Goal: Information Seeking & Learning: Learn about a topic

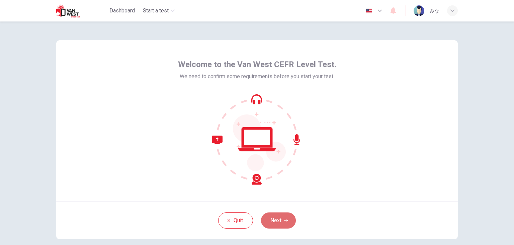
click at [279, 217] on button "Next" at bounding box center [278, 220] width 35 height 16
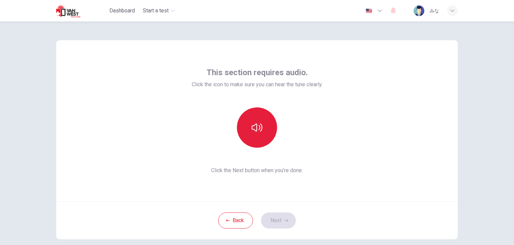
click at [258, 118] on button "button" at bounding box center [257, 127] width 40 height 40
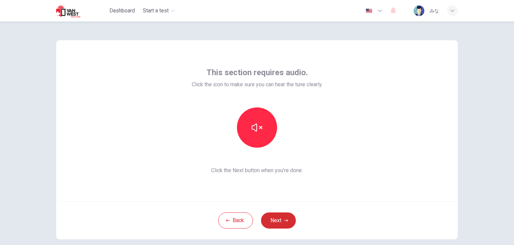
click at [289, 223] on button "Next" at bounding box center [278, 220] width 35 height 16
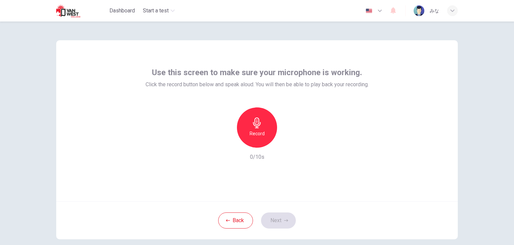
click at [264, 129] on div "Record" at bounding box center [257, 127] width 40 height 40
click at [258, 137] on h6 "Stop" at bounding box center [257, 133] width 10 height 8
click at [285, 139] on icon "button" at bounding box center [288, 142] width 7 height 7
click at [290, 221] on button "Next" at bounding box center [278, 220] width 35 height 16
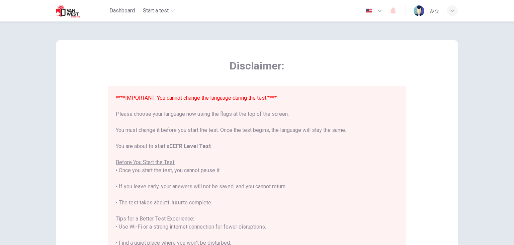
click at [380, 11] on icon "button" at bounding box center [380, 11] width 4 height 2
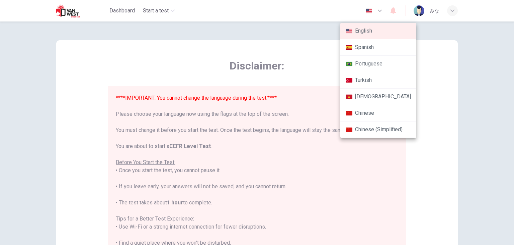
drag, startPoint x: 363, startPoint y: 177, endPoint x: 291, endPoint y: 24, distance: 168.4
click at [291, 24] on div at bounding box center [257, 122] width 514 height 245
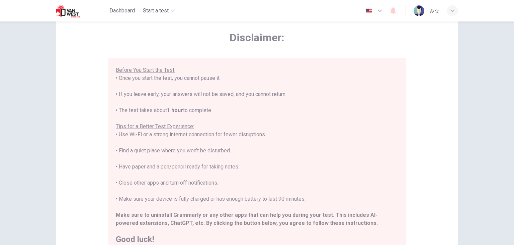
scroll to position [29, 0]
click at [445, 89] on div "Disclaimer: ****IMPORTANT: You cannot change the language during the test.**** …" at bounding box center [257, 138] width 402 height 254
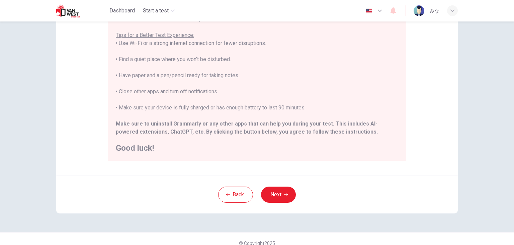
scroll to position [128, 0]
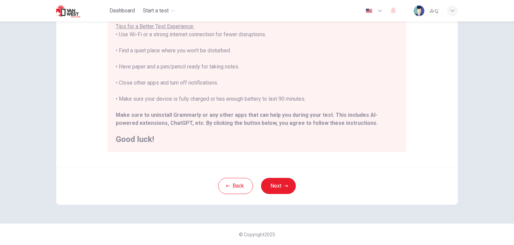
click at [307, 77] on div "****IMPORTANT: You cannot change the language during the test.**** Please choos…" at bounding box center [257, 22] width 283 height 241
click at [273, 181] on button "Next" at bounding box center [278, 186] width 35 height 16
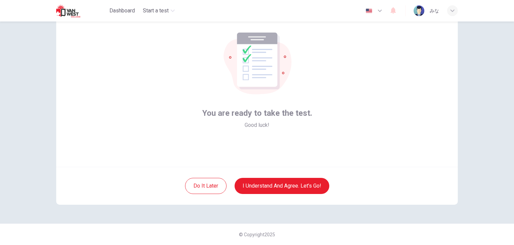
scroll to position [0, 0]
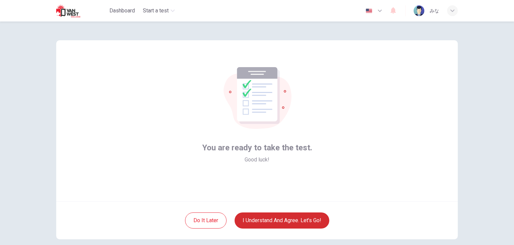
click at [277, 224] on button "I understand and agree. Let’s go!" at bounding box center [282, 220] width 95 height 16
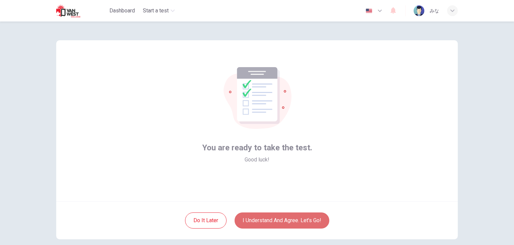
click at [278, 223] on button "I understand and agree. Let’s go!" at bounding box center [282, 220] width 95 height 16
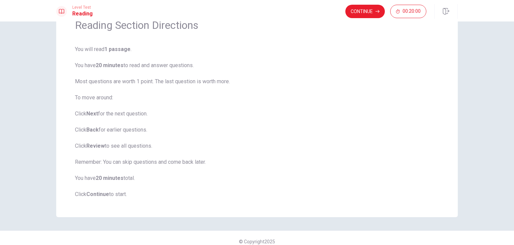
scroll to position [36, 0]
click at [370, 9] on button "Continue" at bounding box center [366, 11] width 40 height 13
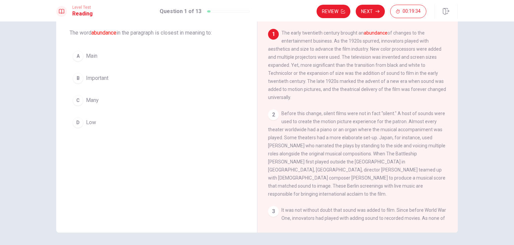
click at [81, 78] on div "B" at bounding box center [78, 78] width 11 height 11
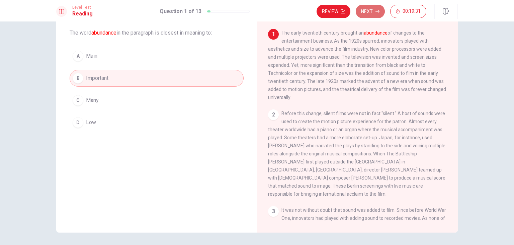
click at [363, 8] on button "Next" at bounding box center [370, 11] width 29 height 13
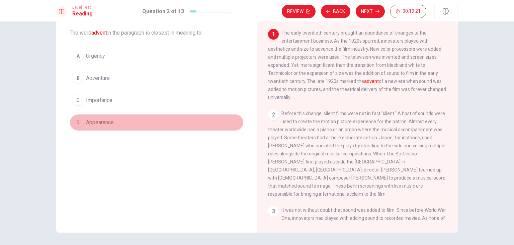
click at [81, 121] on div "D" at bounding box center [78, 122] width 11 height 11
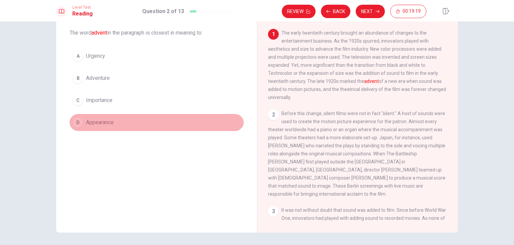
click at [231, 126] on button "D Appearance" at bounding box center [157, 122] width 174 height 17
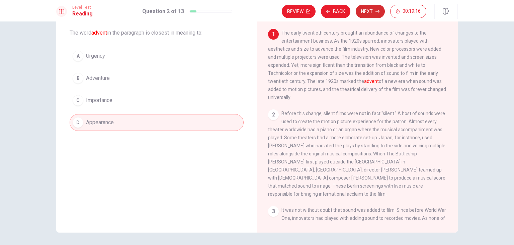
click at [374, 9] on button "Next" at bounding box center [370, 11] width 29 height 13
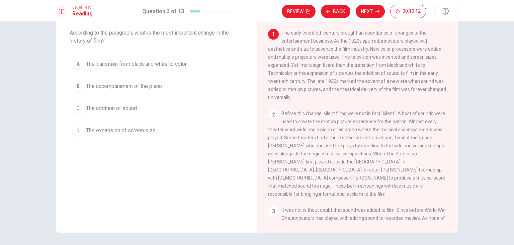
click at [274, 116] on div "2" at bounding box center [273, 114] width 11 height 11
click at [455, 221] on div "Adding Sound to Film 1 The early twentieth century brought an abundance of chan…" at bounding box center [357, 115] width 201 height 233
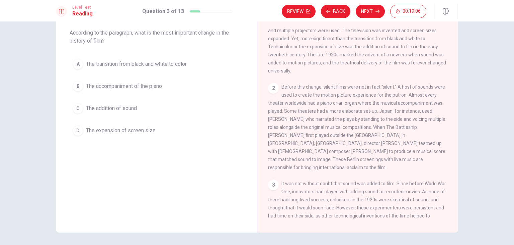
scroll to position [27, 0]
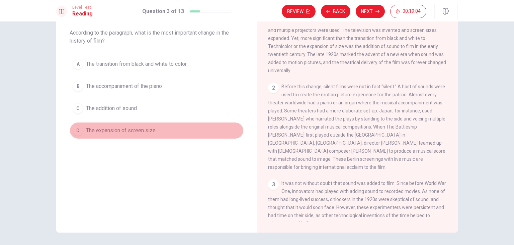
click at [91, 128] on span "The expansion of screen size" at bounding box center [121, 130] width 70 height 8
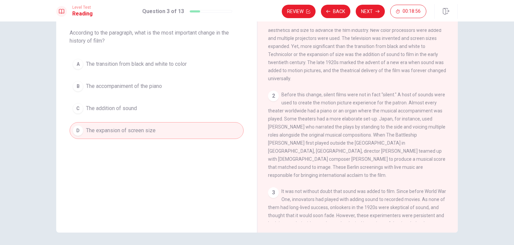
scroll to position [13, 0]
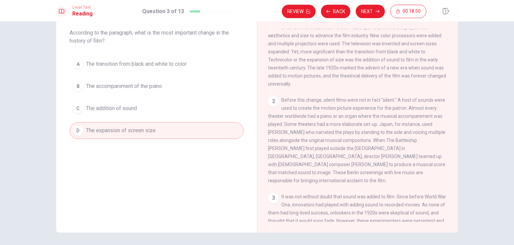
click at [456, 32] on div "Adding Sound to Film 1 The early twentieth century brought an abundance of chan…" at bounding box center [357, 115] width 201 height 233
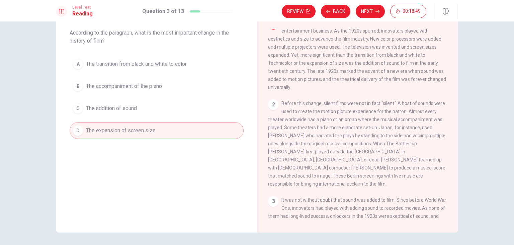
scroll to position [0, 0]
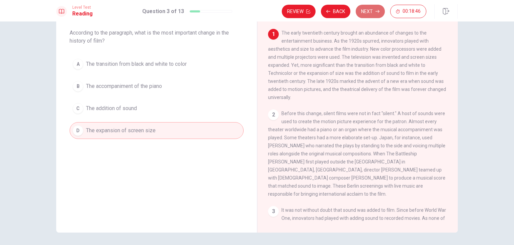
click at [373, 9] on button "Next" at bounding box center [370, 11] width 29 height 13
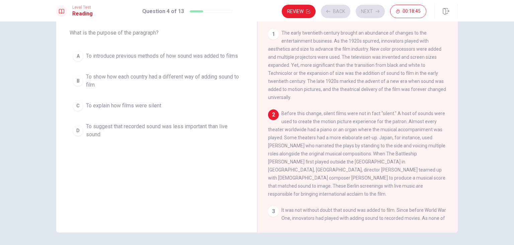
scroll to position [40, 0]
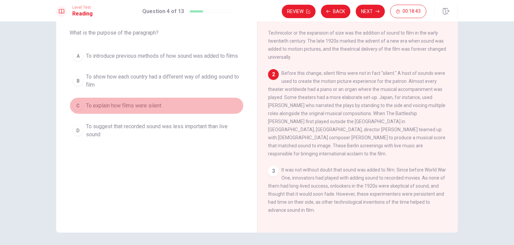
click at [149, 105] on span "To explain how films were silent" at bounding box center [123, 105] width 75 height 8
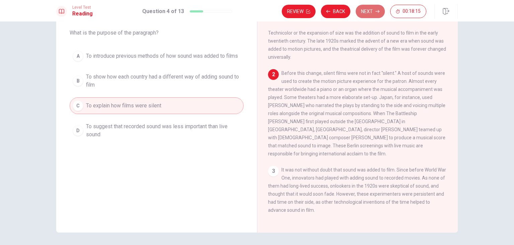
click at [368, 10] on button "Next" at bounding box center [370, 11] width 29 height 13
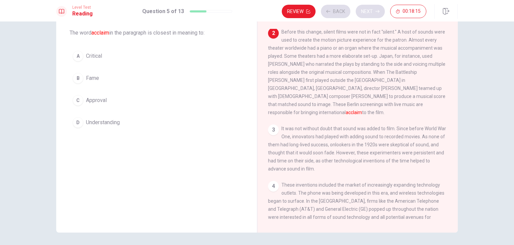
scroll to position [83, 0]
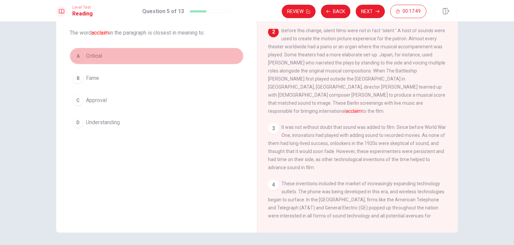
click at [156, 61] on button "A Critical" at bounding box center [157, 56] width 174 height 17
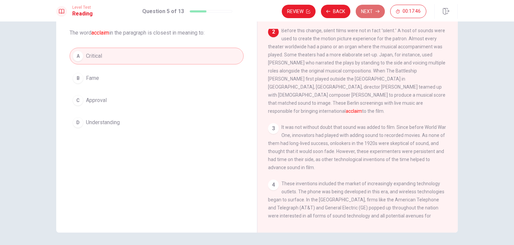
click at [368, 10] on button "Next" at bounding box center [370, 11] width 29 height 13
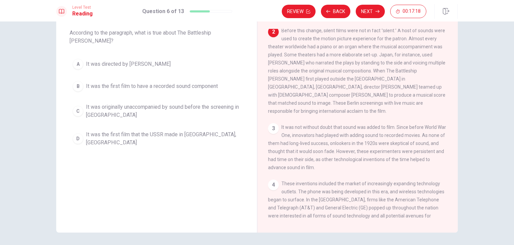
click at [150, 60] on span "It was directed by [PERSON_NAME]" at bounding box center [128, 64] width 85 height 8
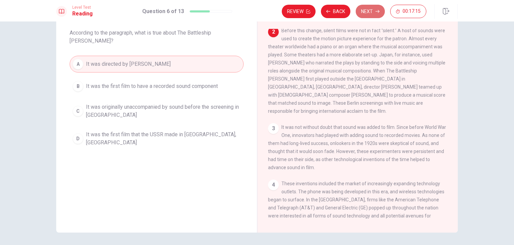
click at [367, 9] on button "Next" at bounding box center [370, 11] width 29 height 13
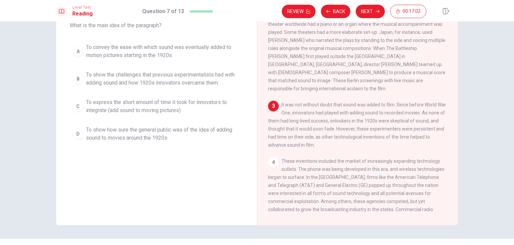
scroll to position [43, 0]
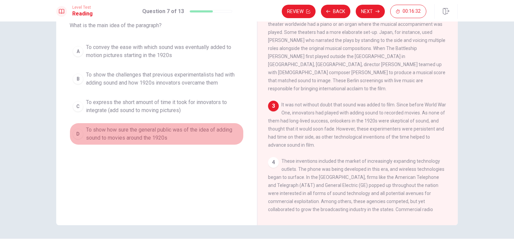
click at [175, 129] on span "To show how sure the general public was of the idea of adding sound to movies a…" at bounding box center [163, 134] width 155 height 16
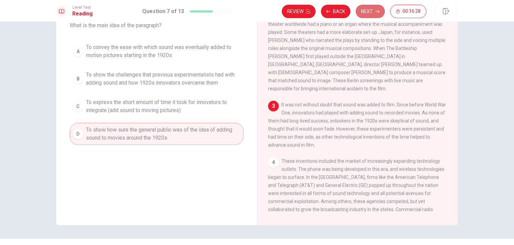
click at [374, 15] on button "Next" at bounding box center [370, 11] width 29 height 13
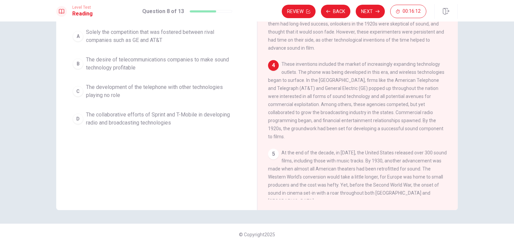
scroll to position [42, 0]
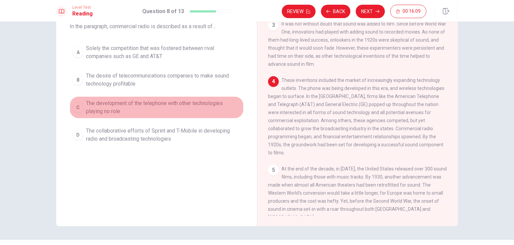
click at [197, 101] on span "The development of the telephone with other technologies playing no role" at bounding box center [163, 107] width 155 height 16
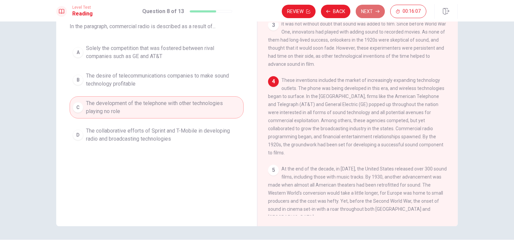
click at [383, 10] on button "Next" at bounding box center [370, 11] width 29 height 13
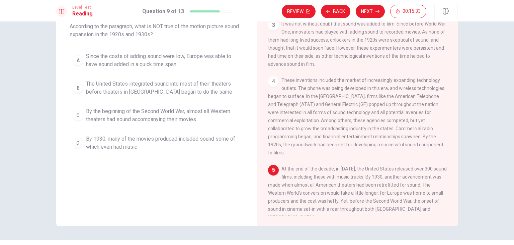
click at [172, 117] on span "By the beginning of the Second World War, almost all Western theaters had sound…" at bounding box center [163, 115] width 155 height 16
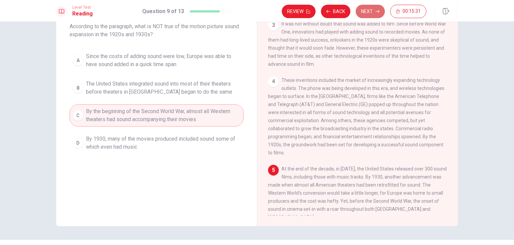
click at [380, 12] on icon "button" at bounding box center [378, 11] width 4 height 4
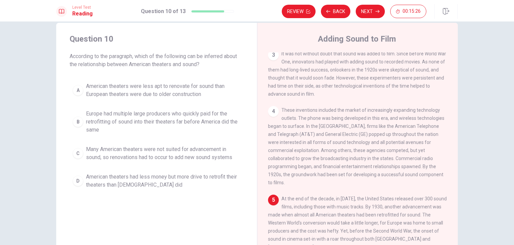
scroll to position [12, 0]
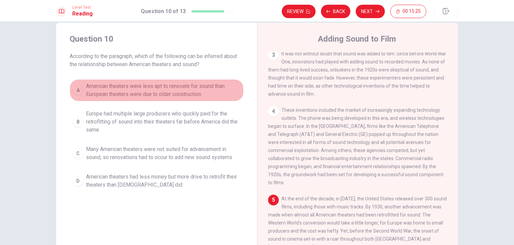
click at [178, 90] on span "American theaters were less apt to renovate for sound than European theaters we…" at bounding box center [163, 90] width 155 height 16
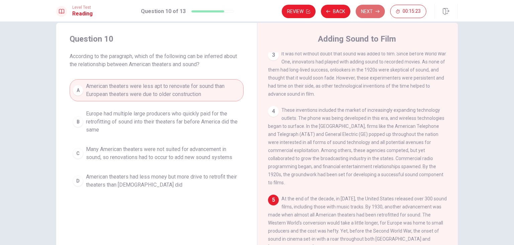
click at [378, 12] on icon "button" at bounding box center [378, 11] width 4 height 4
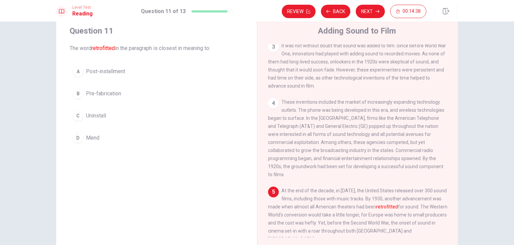
scroll to position [18, 0]
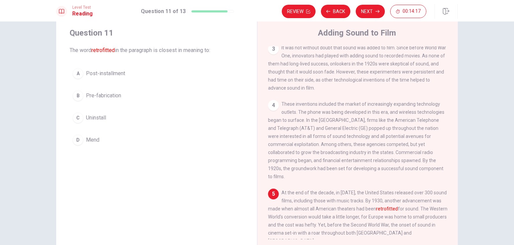
click at [394, 188] on div "5 At the end of the decade, in [DATE], the United States released over 300 soun…" at bounding box center [358, 216] width 180 height 56
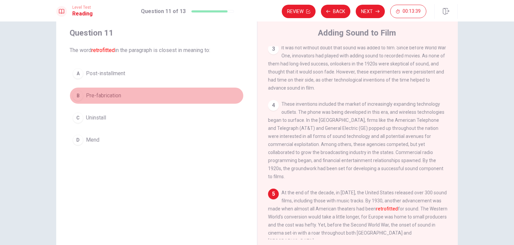
click at [118, 96] on span "Pre-fabrication" at bounding box center [103, 95] width 35 height 8
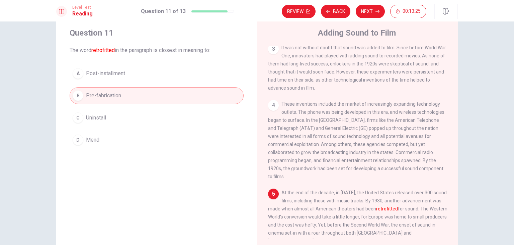
click at [98, 141] on button "D Mend" at bounding box center [157, 139] width 174 height 17
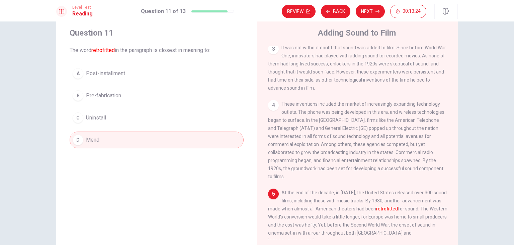
click at [121, 77] on span "Post-installment" at bounding box center [105, 73] width 39 height 8
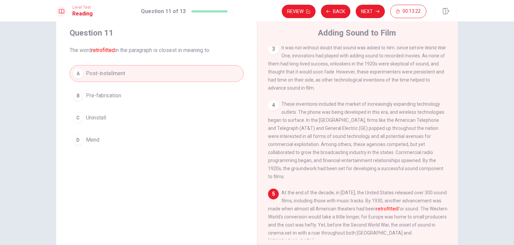
click at [153, 142] on button "D Mend" at bounding box center [157, 139] width 174 height 17
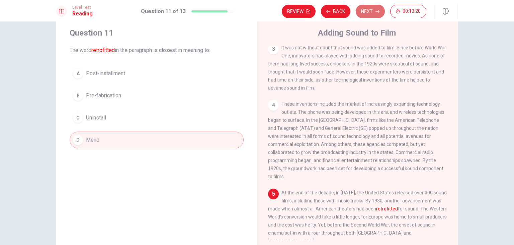
click at [364, 6] on button "Next" at bounding box center [370, 11] width 29 height 13
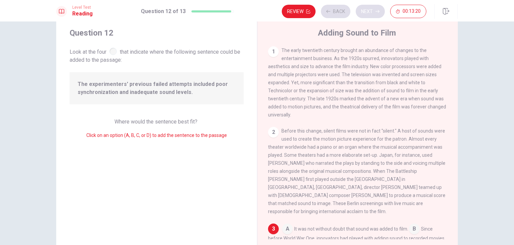
scroll to position [105, 0]
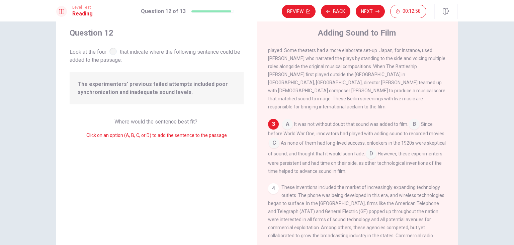
click at [271, 140] on input at bounding box center [274, 143] width 11 height 11
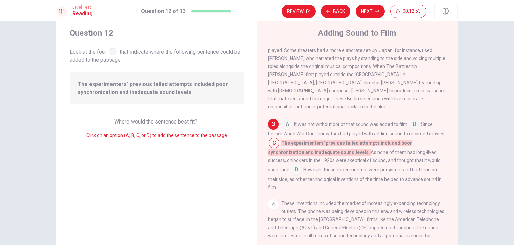
click at [302, 165] on input at bounding box center [296, 170] width 11 height 11
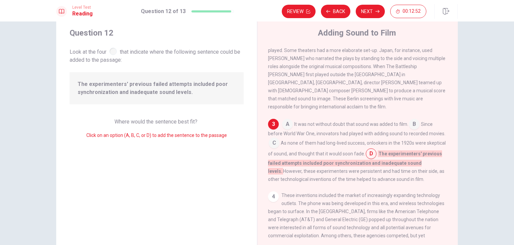
click at [414, 124] on input at bounding box center [414, 124] width 11 height 11
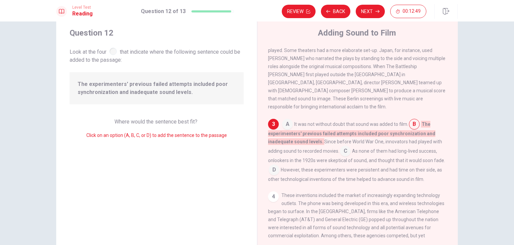
click at [268, 193] on div "4 These inventions included the market of increasingly expanding technology out…" at bounding box center [358, 231] width 180 height 80
click at [273, 195] on div "4" at bounding box center [273, 196] width 11 height 11
click at [270, 166] on input at bounding box center [274, 170] width 11 height 11
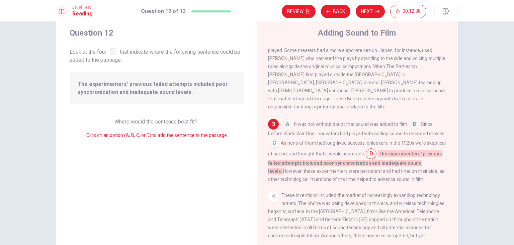
drag, startPoint x: 270, startPoint y: 166, endPoint x: 266, endPoint y: 244, distance: 78.5
click at [266, 244] on div "Adding Sound to Film 1 The early twentieth century brought an abundance of chan…" at bounding box center [357, 133] width 201 height 233
click at [367, 10] on button "Next" at bounding box center [370, 11] width 29 height 13
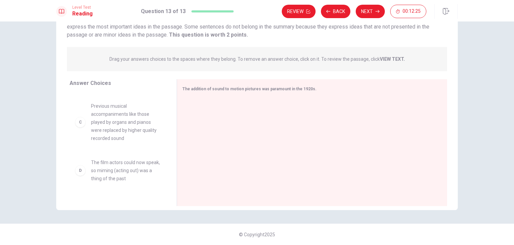
scroll to position [0, 0]
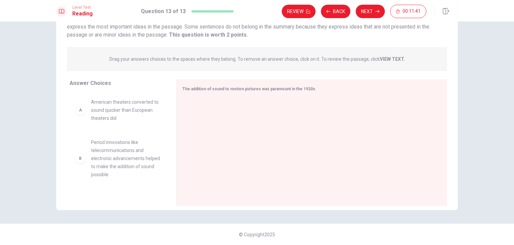
click at [131, 160] on span "Period innovations like telecommunications and electronic advancements helped t…" at bounding box center [126, 158] width 70 height 40
click at [77, 157] on div "B" at bounding box center [80, 158] width 11 height 11
click at [81, 113] on div "A" at bounding box center [80, 110] width 11 height 11
click at [247, 93] on div "The addition of sound to motion pictures was paramount in the 1920s." at bounding box center [309, 89] width 252 height 8
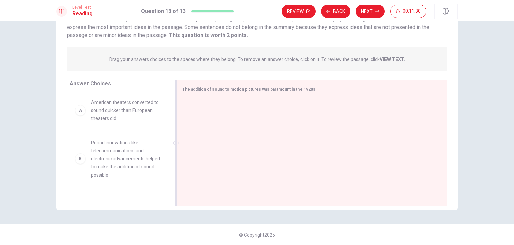
click at [317, 88] on div "The addition of sound to motion pictures was paramount in the 1920s." at bounding box center [309, 89] width 252 height 8
click at [172, 197] on div at bounding box center [176, 142] width 8 height 127
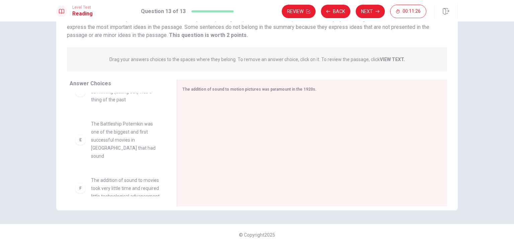
scroll to position [181, 0]
click at [79, 128] on div "E" at bounding box center [80, 130] width 11 height 11
click at [82, 179] on div "F" at bounding box center [80, 178] width 11 height 11
drag, startPoint x: 133, startPoint y: 116, endPoint x: 192, endPoint y: 119, distance: 59.1
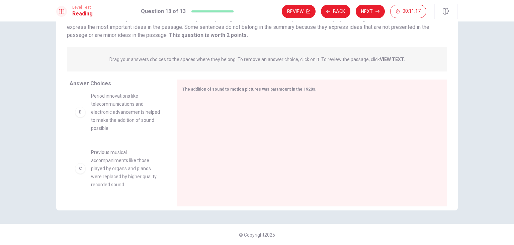
scroll to position [0, 0]
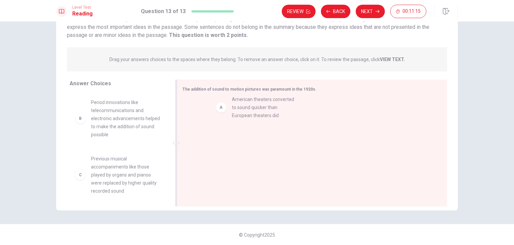
drag, startPoint x: 122, startPoint y: 106, endPoint x: 267, endPoint y: 103, distance: 145.4
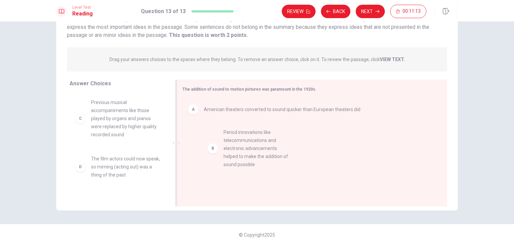
drag, startPoint x: 131, startPoint y: 124, endPoint x: 268, endPoint y: 154, distance: 140.4
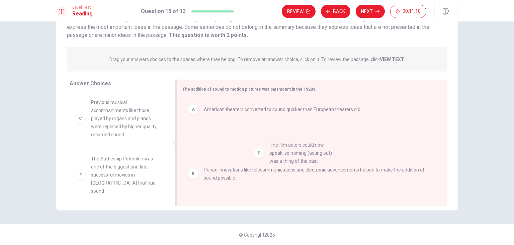
drag, startPoint x: 127, startPoint y: 171, endPoint x: 315, endPoint y: 158, distance: 188.0
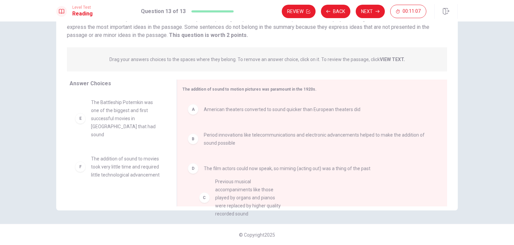
drag, startPoint x: 126, startPoint y: 129, endPoint x: 262, endPoint y: 213, distance: 159.8
drag, startPoint x: 127, startPoint y: 123, endPoint x: 248, endPoint y: 200, distance: 143.0
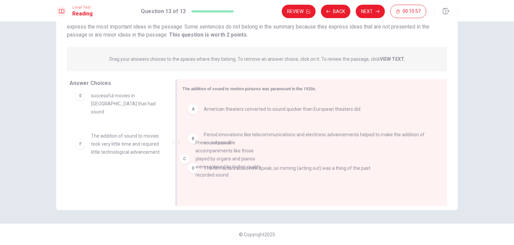
scroll to position [22, 0]
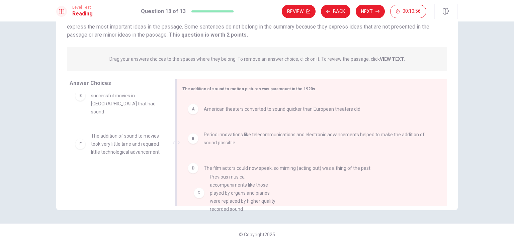
drag, startPoint x: 107, startPoint y: 98, endPoint x: 229, endPoint y: 199, distance: 158.3
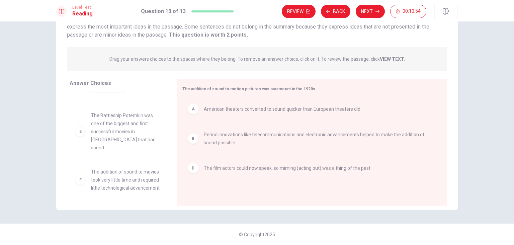
scroll to position [44, 0]
drag, startPoint x: 195, startPoint y: 171, endPoint x: 46, endPoint y: 162, distance: 149.3
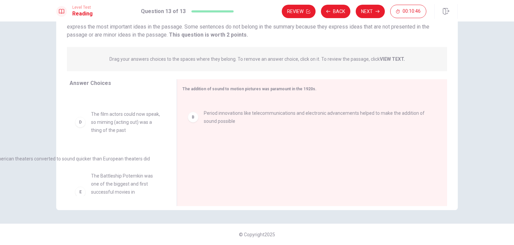
drag, startPoint x: 218, startPoint y: 117, endPoint x: 1, endPoint y: 165, distance: 222.1
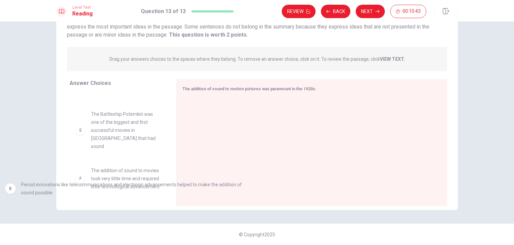
scroll to position [125, 0]
drag, startPoint x: 196, startPoint y: 107, endPoint x: 1, endPoint y: 188, distance: 211.1
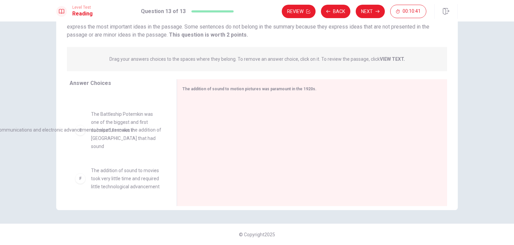
drag, startPoint x: 270, startPoint y: 108, endPoint x: 1, endPoint y: 111, distance: 269.0
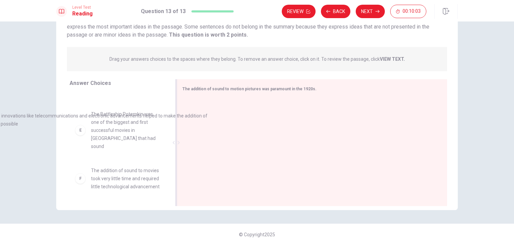
drag, startPoint x: 221, startPoint y: 117, endPoint x: 0, endPoint y: 125, distance: 221.2
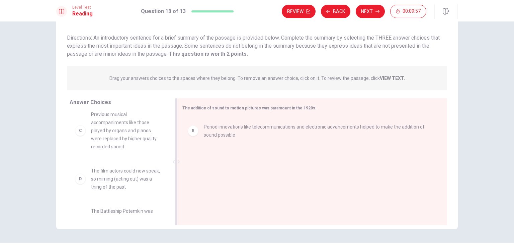
scroll to position [54, 0]
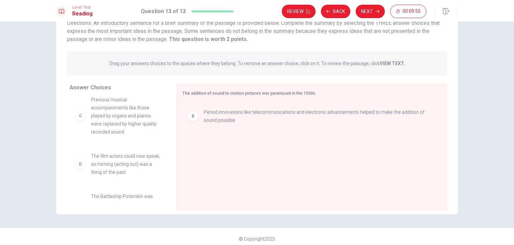
drag, startPoint x: 121, startPoint y: 161, endPoint x: 230, endPoint y: 123, distance: 115.6
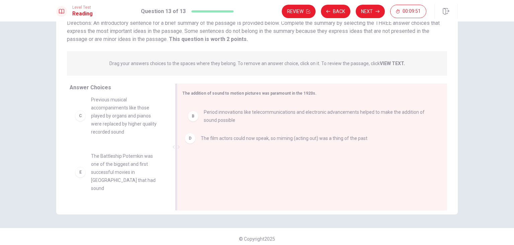
drag, startPoint x: 192, startPoint y: 148, endPoint x: 189, endPoint y: 117, distance: 31.0
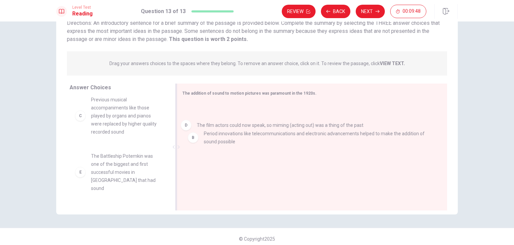
drag, startPoint x: 194, startPoint y: 146, endPoint x: 184, endPoint y: 108, distance: 39.8
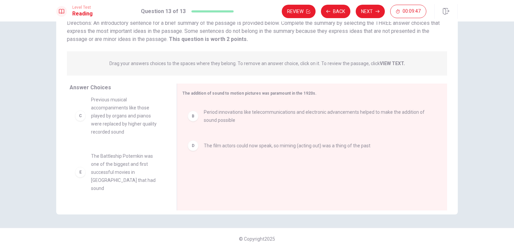
click at [188, 147] on div "D" at bounding box center [193, 145] width 11 height 11
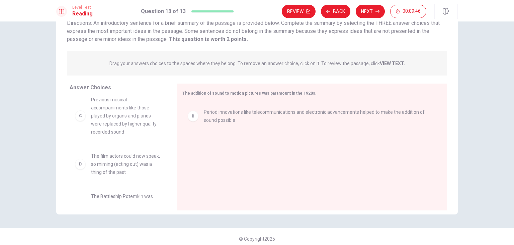
click at [186, 147] on div "B Period innovations like telecommunications and electronic advancements helped…" at bounding box center [310, 147] width 254 height 90
drag, startPoint x: 186, startPoint y: 147, endPoint x: 189, endPoint y: 118, distance: 28.6
click at [189, 118] on div "B Period innovations like telecommunications and electronic advancements helped…" at bounding box center [310, 147] width 254 height 90
click at [196, 118] on div "B" at bounding box center [193, 116] width 11 height 11
click at [196, 118] on div "B Period innovations like telecommunications and electronic advancements helped…" at bounding box center [310, 147] width 254 height 90
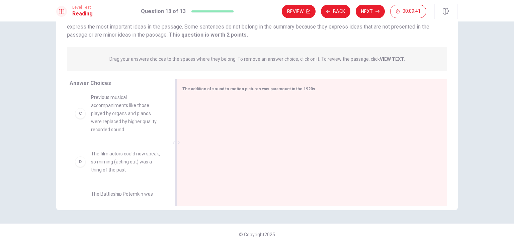
scroll to position [101, 0]
click at [128, 159] on span "The film actors could now speak, so miming (acting out) was a thing of the past" at bounding box center [126, 161] width 70 height 24
click at [80, 165] on div "D" at bounding box center [80, 161] width 11 height 11
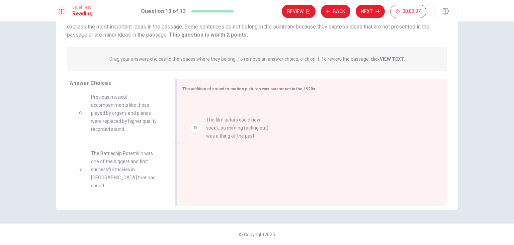
drag, startPoint x: 80, startPoint y: 165, endPoint x: 201, endPoint y: 132, distance: 125.1
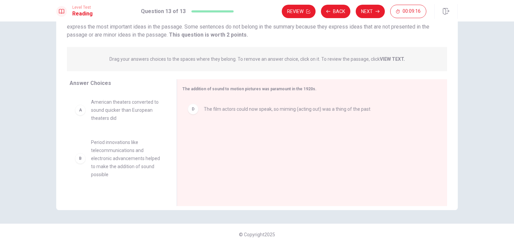
scroll to position [58, 0]
click at [118, 109] on span "American theaters converted to sound quicker than European theaters did" at bounding box center [126, 110] width 70 height 24
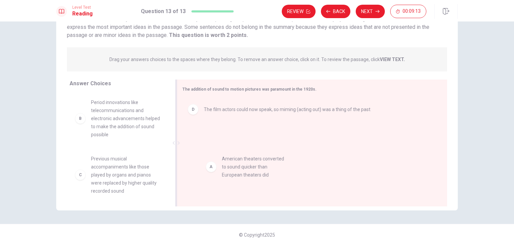
drag, startPoint x: 79, startPoint y: 119, endPoint x: 216, endPoint y: 175, distance: 147.9
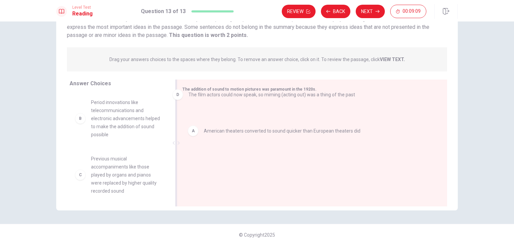
drag, startPoint x: 192, startPoint y: 139, endPoint x: 178, endPoint y: 94, distance: 47.2
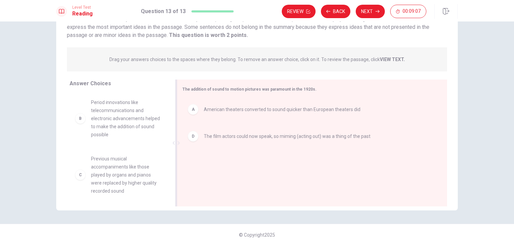
drag, startPoint x: 191, startPoint y: 139, endPoint x: 188, endPoint y: 106, distance: 33.6
click at [193, 110] on div "A" at bounding box center [193, 109] width 11 height 11
click at [193, 131] on div "D" at bounding box center [193, 136] width 11 height 11
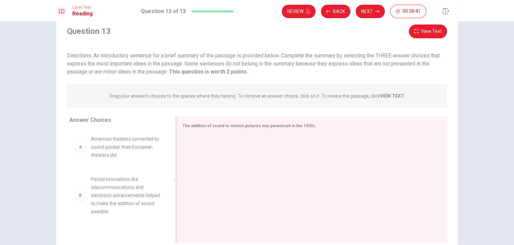
scroll to position [21, 0]
click at [103, 208] on span "Period innovations like telecommunications and electronic advancements helped t…" at bounding box center [126, 195] width 70 height 40
click at [77, 196] on div "B" at bounding box center [80, 194] width 11 height 11
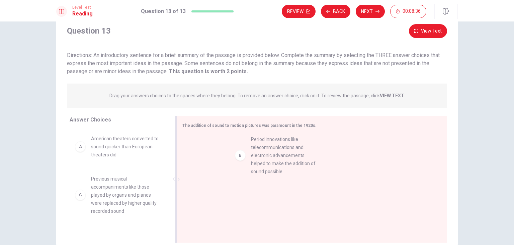
drag, startPoint x: 95, startPoint y: 192, endPoint x: 267, endPoint y: 149, distance: 177.5
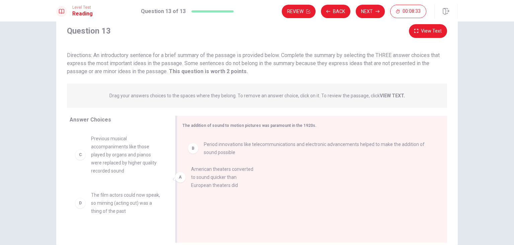
drag, startPoint x: 106, startPoint y: 141, endPoint x: 210, endPoint y: 172, distance: 109.1
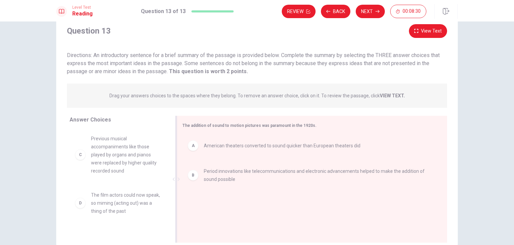
click at [195, 181] on div "B Period innovations like telecommunications and electronic advancements helped…" at bounding box center [310, 175] width 244 height 16
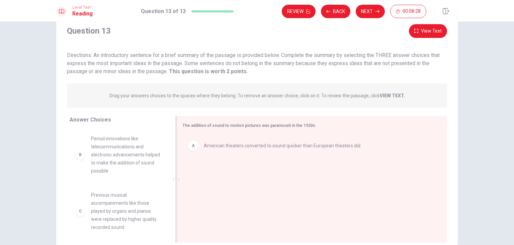
click at [193, 153] on div "A American theaters converted to sound quicker than European theaters did" at bounding box center [310, 145] width 254 height 21
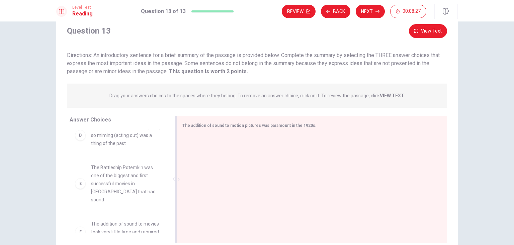
scroll to position [164, 0]
click at [137, 227] on span "The addition of sound to movies took very little time and required little techn…" at bounding box center [126, 231] width 70 height 24
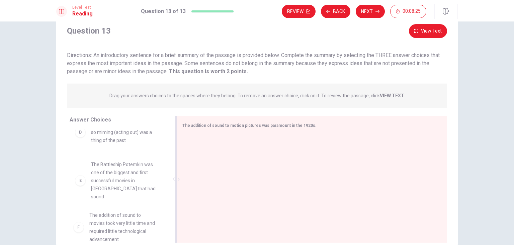
drag, startPoint x: 134, startPoint y: 226, endPoint x: 229, endPoint y: 179, distance: 105.9
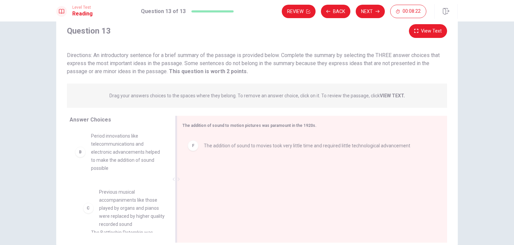
scroll to position [44, 0]
drag, startPoint x: 122, startPoint y: 211, endPoint x: 258, endPoint y: 177, distance: 140.1
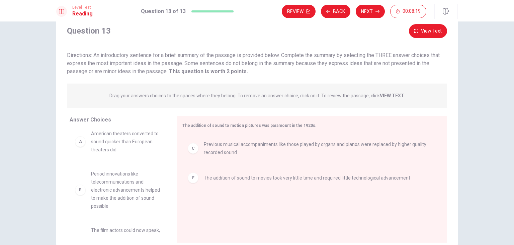
scroll to position [0, 0]
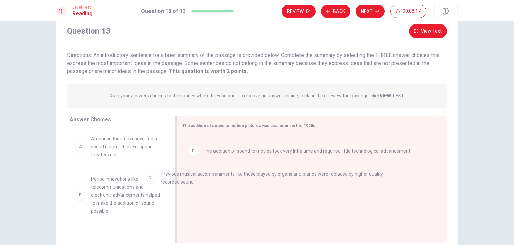
drag, startPoint x: 240, startPoint y: 152, endPoint x: 194, endPoint y: 187, distance: 57.9
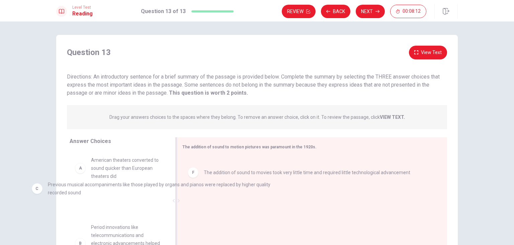
drag, startPoint x: 223, startPoint y: 166, endPoint x: 40, endPoint y: 202, distance: 186.4
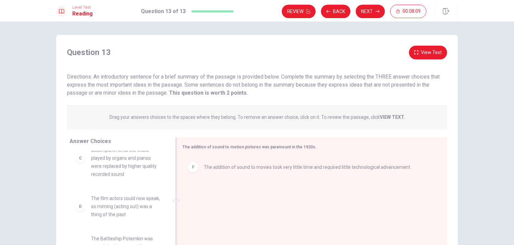
scroll to position [133, 0]
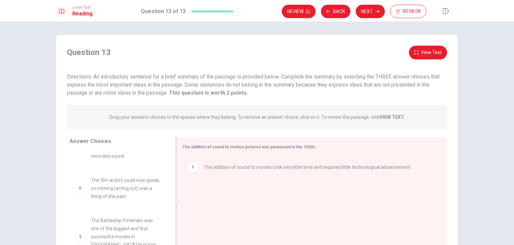
click at [102, 232] on span "The Battleship Potemkin was one of the biggest and first successful movies in […" at bounding box center [126, 236] width 70 height 40
click at [82, 232] on div "E" at bounding box center [80, 236] width 11 height 11
drag, startPoint x: 82, startPoint y: 232, endPoint x: 228, endPoint y: 191, distance: 151.2
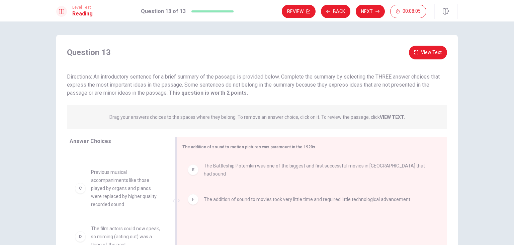
scroll to position [84, 0]
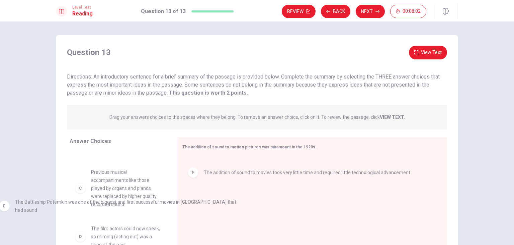
drag, startPoint x: 195, startPoint y: 169, endPoint x: 0, endPoint y: 205, distance: 198.3
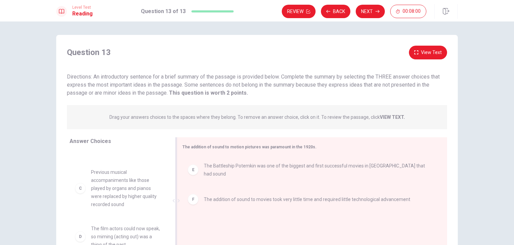
drag, startPoint x: 217, startPoint y: 169, endPoint x: 204, endPoint y: 168, distance: 12.8
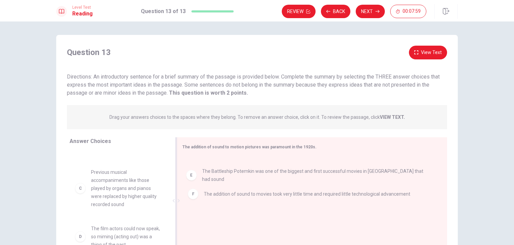
click at [204, 168] on div "F The addition of sound to movies took very little time and required little tec…" at bounding box center [310, 171] width 254 height 21
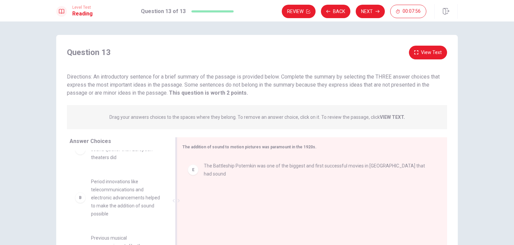
scroll to position [0, 0]
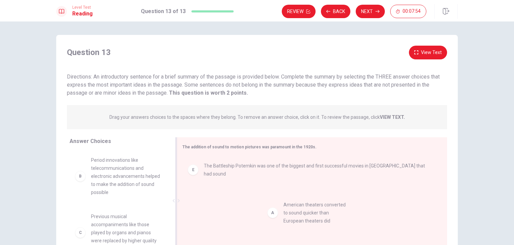
drag, startPoint x: 120, startPoint y: 166, endPoint x: 317, endPoint y: 212, distance: 201.4
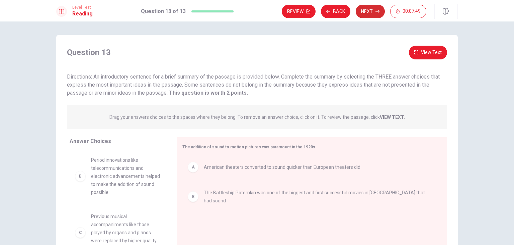
click at [374, 14] on button "Next" at bounding box center [370, 11] width 29 height 13
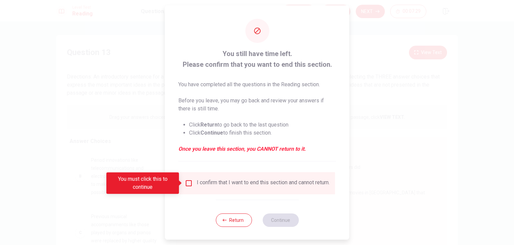
click at [185, 181] on input "You must click this to continue" at bounding box center [189, 183] width 8 height 8
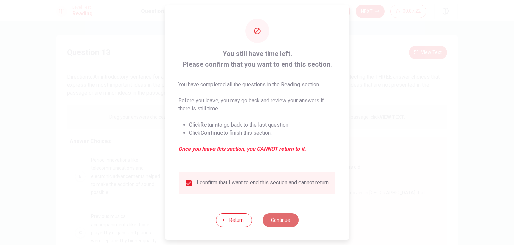
click at [267, 224] on button "Continue" at bounding box center [281, 219] width 36 height 13
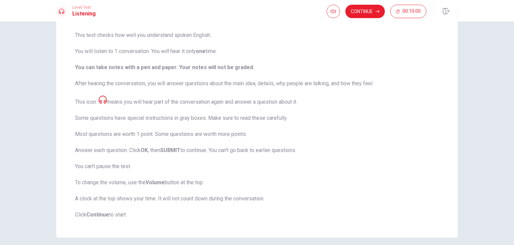
scroll to position [49, 0]
type input "0.7"
drag, startPoint x: 344, startPoint y: 23, endPoint x: 338, endPoint y: 23, distance: 6.4
click at [338, 23] on span at bounding box center [338, 24] width 4 height 4
click at [336, 13] on button "button" at bounding box center [333, 11] width 13 height 13
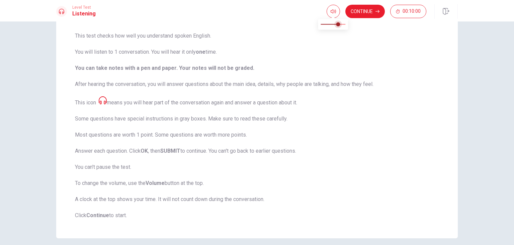
click at [336, 23] on span at bounding box center [338, 24] width 4 height 4
type input "0.5"
click at [334, 23] on span at bounding box center [333, 24] width 4 height 4
click at [364, 13] on button "Continue" at bounding box center [366, 11] width 40 height 13
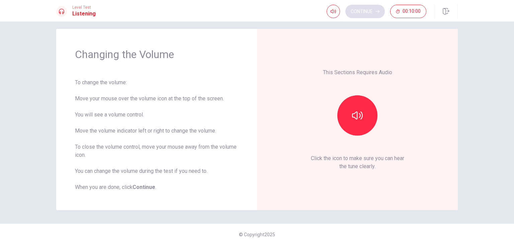
scroll to position [6, 0]
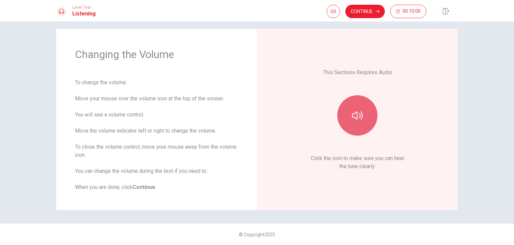
click at [346, 125] on button "button" at bounding box center [358, 115] width 40 height 40
type input "0.3"
click at [328, 24] on span at bounding box center [329, 24] width 4 height 4
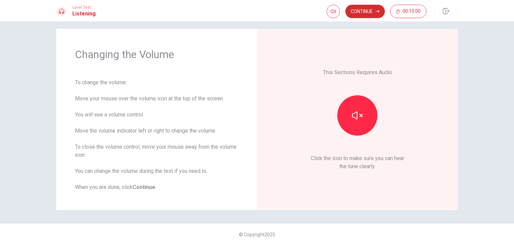
drag, startPoint x: 347, startPoint y: 46, endPoint x: 364, endPoint y: 12, distance: 37.7
click at [364, 12] on div "Level Test Listening Continue 00:10:00 00:10:00 Continue Changing the Volume To…" at bounding box center [257, 122] width 514 height 245
click at [364, 12] on button "Continue" at bounding box center [366, 11] width 40 height 13
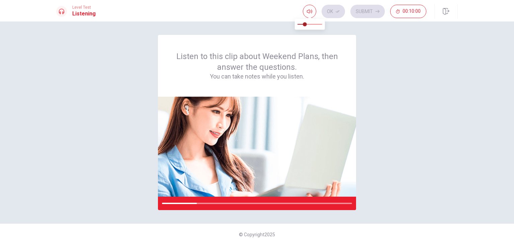
type input "0.7"
click at [315, 25] on span at bounding box center [310, 23] width 25 height 9
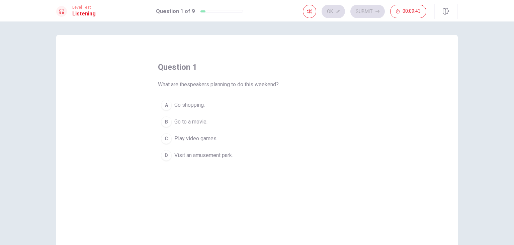
click at [162, 154] on div "D" at bounding box center [166, 155] width 11 height 11
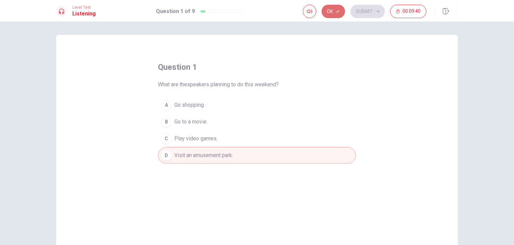
click at [336, 12] on button "Ok" at bounding box center [333, 11] width 23 height 13
click at [368, 14] on button "Submit" at bounding box center [368, 11] width 34 height 13
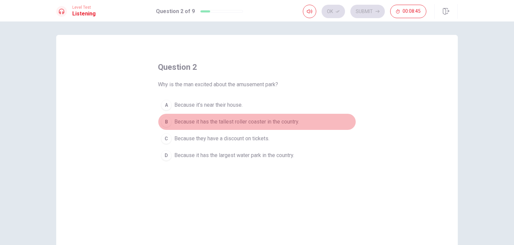
click at [167, 118] on div "B" at bounding box center [166, 121] width 11 height 11
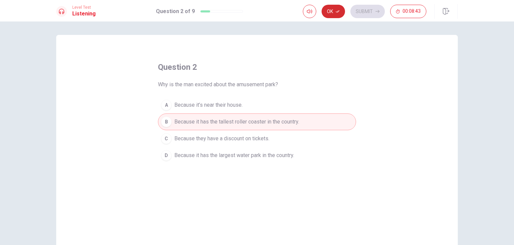
click at [338, 15] on button "Ok" at bounding box center [333, 11] width 23 height 13
click at [357, 12] on button "Submit" at bounding box center [368, 11] width 34 height 13
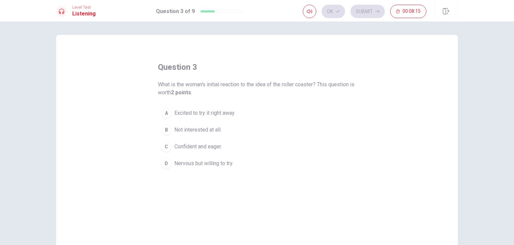
click at [161, 163] on div "D" at bounding box center [166, 163] width 11 height 11
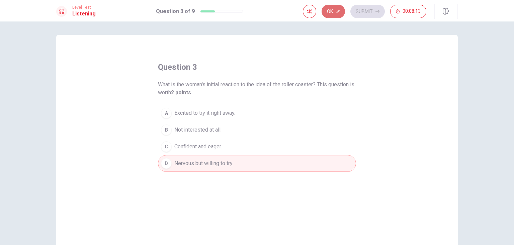
click at [343, 13] on button "Ok" at bounding box center [333, 11] width 23 height 13
click at [358, 10] on button "Submit" at bounding box center [368, 11] width 34 height 13
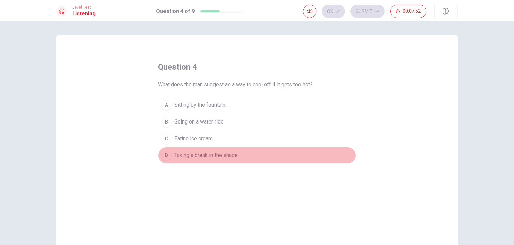
click at [209, 157] on span "Taking a break in the shade." at bounding box center [207, 155] width 64 height 8
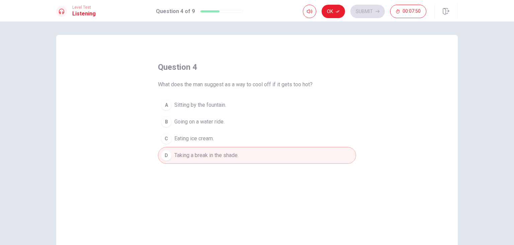
click at [162, 156] on div "D" at bounding box center [166, 155] width 11 height 11
click at [333, 11] on button "Ok" at bounding box center [333, 11] width 23 height 13
click at [355, 11] on button "Submit" at bounding box center [368, 11] width 34 height 13
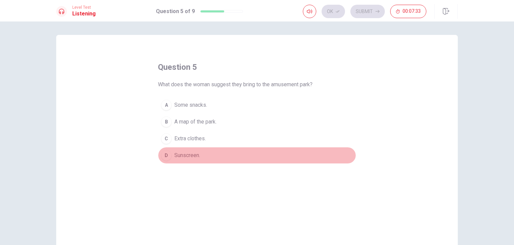
click at [189, 156] on span "Sunscreen." at bounding box center [188, 155] width 26 height 8
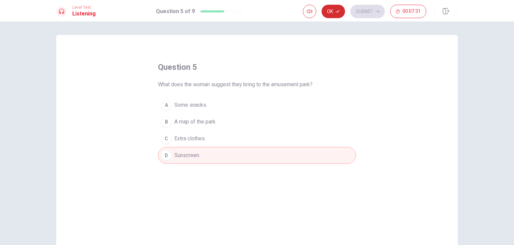
click at [334, 7] on button "Ok" at bounding box center [333, 11] width 23 height 13
click at [360, 9] on button "Submit" at bounding box center [368, 11] width 34 height 13
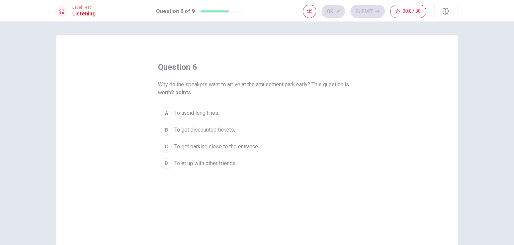
drag, startPoint x: 360, startPoint y: 9, endPoint x: 282, endPoint y: 72, distance: 100.2
click at [282, 72] on div "Level Test Listening Question 6 of 9 Ok Submit 00:07:30 Question 6 of 9 00:07:3…" at bounding box center [257, 122] width 514 height 245
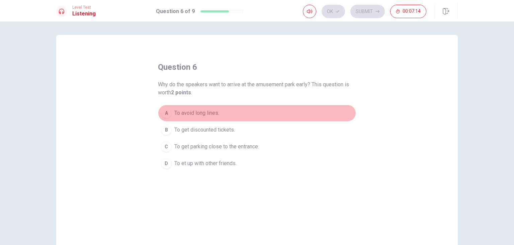
click at [202, 114] on span "To avoid long lines." at bounding box center [197, 113] width 45 height 8
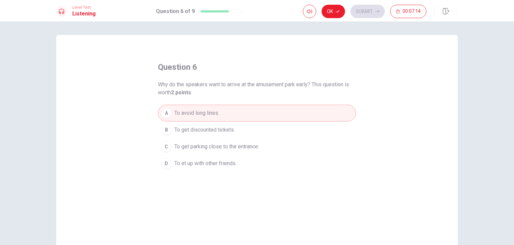
click at [205, 138] on button "C To get parking close to the entrance." at bounding box center [257, 146] width 198 height 17
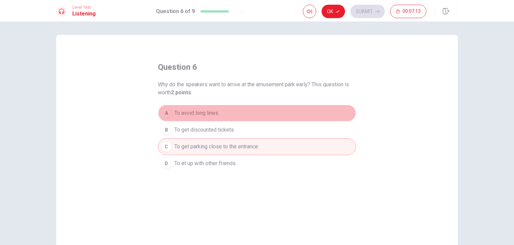
click at [200, 107] on button "A To avoid long lines." at bounding box center [257, 113] width 198 height 17
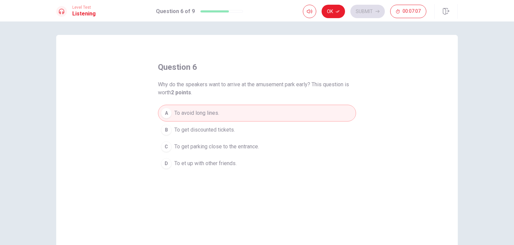
click at [189, 140] on button "C To get parking close to the entrance." at bounding box center [257, 146] width 198 height 17
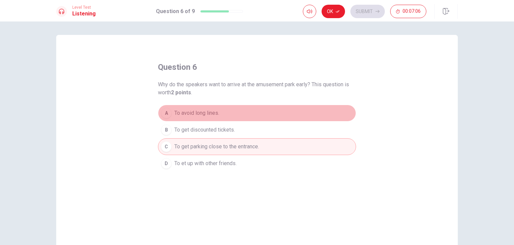
click at [192, 109] on span "To avoid long lines." at bounding box center [197, 113] width 45 height 8
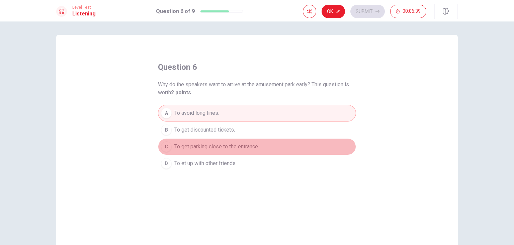
click at [190, 147] on span "To get parking close to the entrance." at bounding box center [217, 146] width 85 height 8
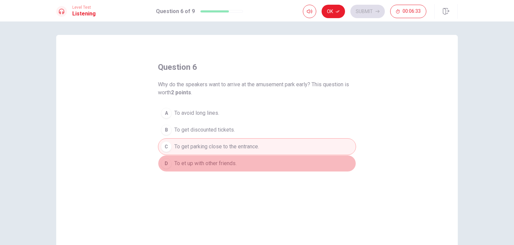
click at [227, 163] on span "To et up with other friends." at bounding box center [206, 163] width 62 height 8
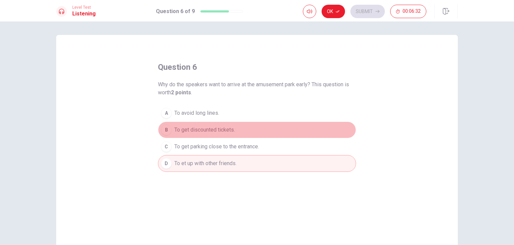
click at [215, 128] on span "To get discounted tickets." at bounding box center [205, 130] width 61 height 8
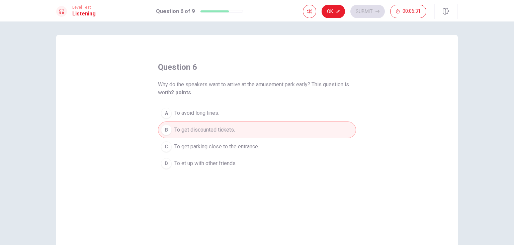
click at [206, 108] on button "A To avoid long lines." at bounding box center [257, 113] width 198 height 17
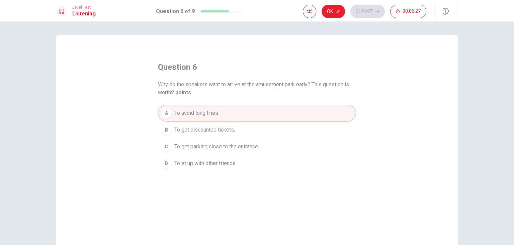
click at [221, 127] on span "To get discounted tickets." at bounding box center [205, 130] width 61 height 8
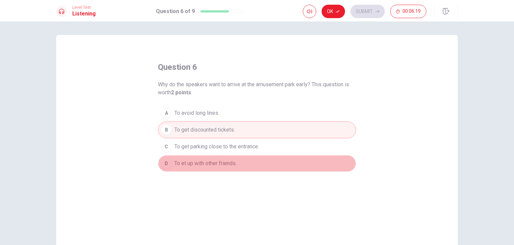
click at [240, 159] on button "D To et up with other friends." at bounding box center [257, 163] width 198 height 17
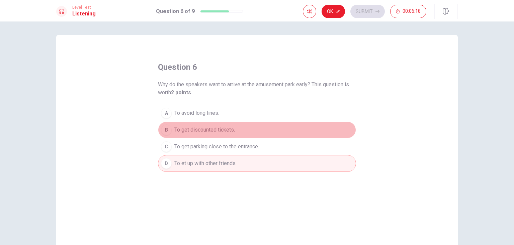
click at [248, 122] on button "B To get discounted tickets." at bounding box center [257, 129] width 198 height 17
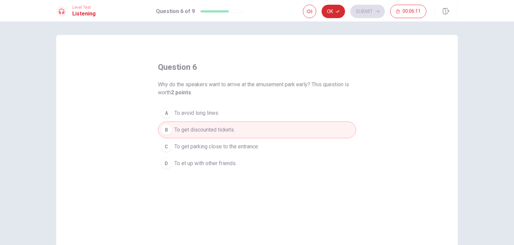
click at [338, 9] on icon "button" at bounding box center [338, 11] width 4 height 4
click at [309, 113] on button "A To avoid long lines." at bounding box center [257, 113] width 198 height 17
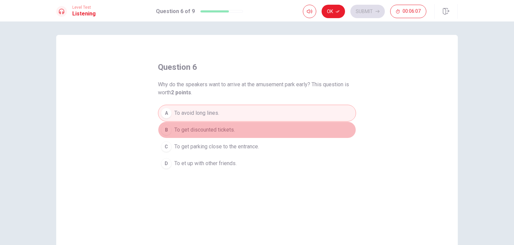
click at [314, 130] on button "B To get discounted tickets." at bounding box center [257, 129] width 198 height 17
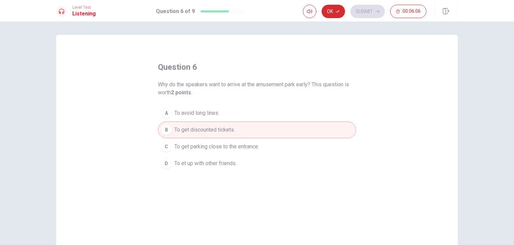
click at [337, 10] on icon "button" at bounding box center [338, 11] width 4 height 4
click at [363, 11] on button "Submit" at bounding box center [368, 11] width 34 height 13
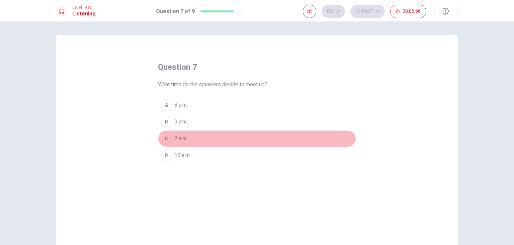
click at [166, 139] on div "C" at bounding box center [166, 138] width 11 height 11
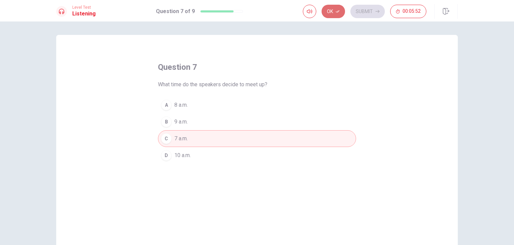
click at [334, 12] on button "Ok" at bounding box center [333, 11] width 23 height 13
click at [360, 16] on button "Submit" at bounding box center [368, 11] width 34 height 13
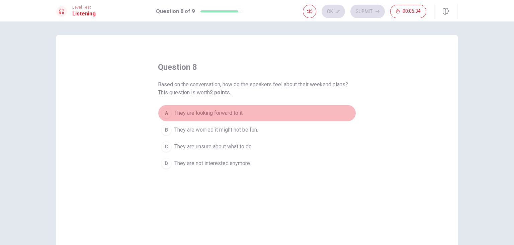
click at [232, 114] on span "They are looking forward to it." at bounding box center [209, 113] width 69 height 8
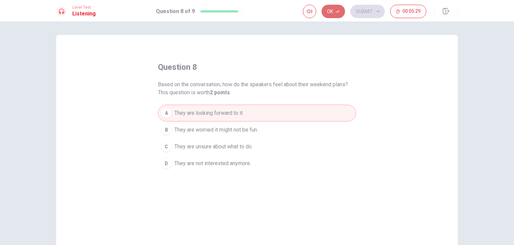
click at [323, 11] on button "Ok" at bounding box center [333, 11] width 23 height 13
click at [368, 12] on button "Submit" at bounding box center [368, 11] width 34 height 13
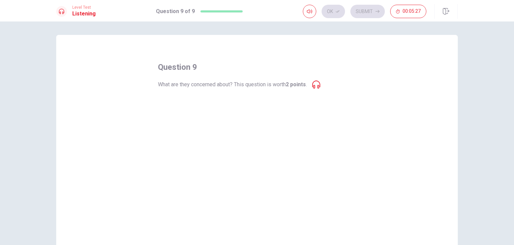
click at [321, 84] on icon at bounding box center [317, 84] width 8 height 8
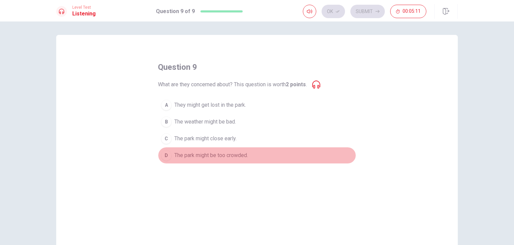
click at [228, 153] on span "The park might be too crowded." at bounding box center [212, 155] width 74 height 8
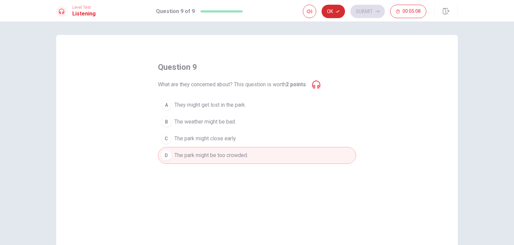
click at [335, 14] on button "Ok" at bounding box center [333, 11] width 23 height 13
click at [369, 8] on button "Submit" at bounding box center [368, 11] width 34 height 13
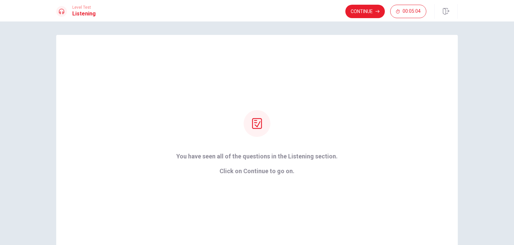
click at [372, 19] on div "Level Test Listening Continue 00:05:04" at bounding box center [257, 10] width 514 height 21
click at [369, 18] on div "Continue 00:05:00" at bounding box center [402, 11] width 113 height 15
click at [369, 15] on button "Continue" at bounding box center [366, 11] width 40 height 13
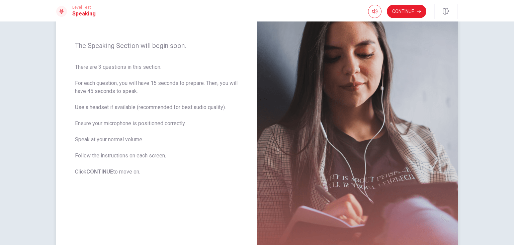
scroll to position [73, 0]
click at [368, 84] on img at bounding box center [357, 108] width 201 height 292
drag, startPoint x: 368, startPoint y: 84, endPoint x: 417, endPoint y: 16, distance: 84.0
click at [417, 16] on div "Level Test Speaking Continue Continue The Speaking Section will begin soon. The…" at bounding box center [257, 122] width 514 height 245
click at [412, 11] on button "Continue" at bounding box center [407, 11] width 40 height 13
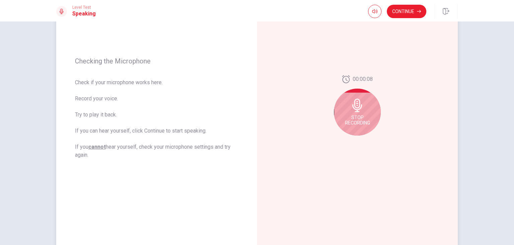
click at [360, 115] on span "Stop Recording" at bounding box center [357, 120] width 25 height 11
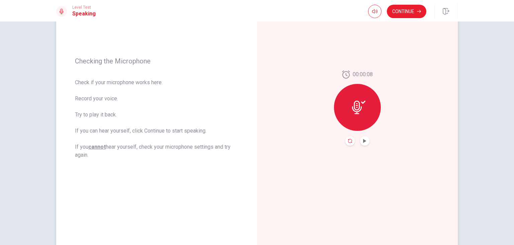
click at [348, 142] on icon "Record Again" at bounding box center [350, 141] width 4 height 4
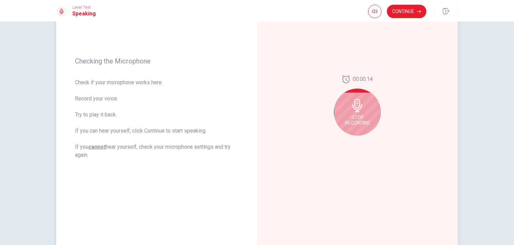
click at [354, 122] on span "Stop Recording" at bounding box center [357, 120] width 25 height 11
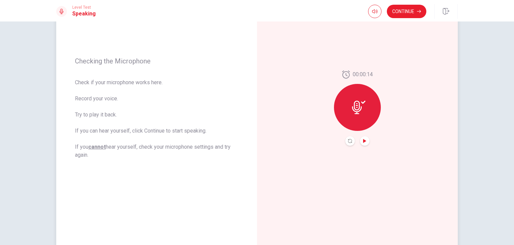
click at [365, 141] on icon "Play Audio" at bounding box center [365, 141] width 4 height 4
click at [364, 141] on icon "Play Audio" at bounding box center [365, 141] width 4 height 4
click at [350, 102] on div at bounding box center [357, 107] width 47 height 47
click at [356, 105] on icon at bounding box center [358, 106] width 13 height 13
click at [371, 135] on div "00:00:14" at bounding box center [357, 107] width 47 height 75
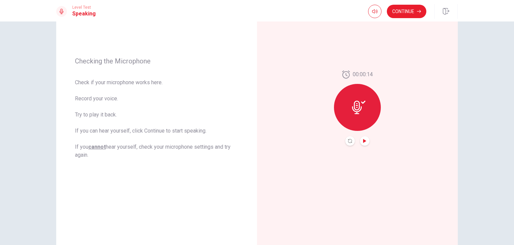
click at [364, 139] on icon "Play Audio" at bounding box center [365, 141] width 4 height 4
click at [347, 138] on button "Record Again" at bounding box center [350, 140] width 9 height 9
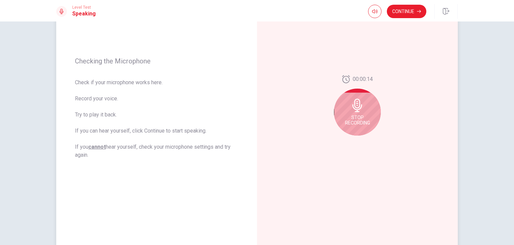
click at [354, 113] on div "Stop Recording" at bounding box center [357, 111] width 47 height 47
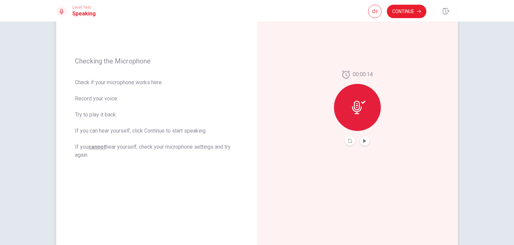
click at [357, 123] on div at bounding box center [357, 107] width 47 height 47
click at [365, 140] on button "Play Audio" at bounding box center [364, 140] width 9 height 9
click at [364, 142] on icon "Play Audio" at bounding box center [365, 141] width 4 height 4
click at [365, 142] on button "Play Audio" at bounding box center [364, 140] width 9 height 9
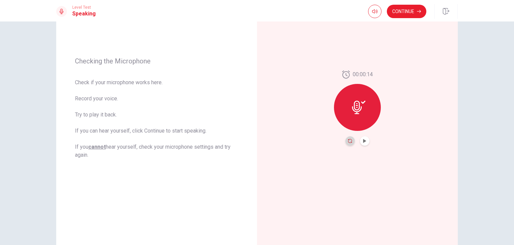
click at [350, 141] on icon "Record Again" at bounding box center [350, 141] width 4 height 4
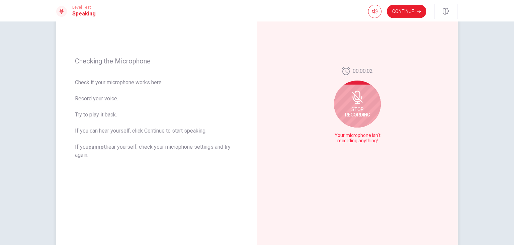
click at [358, 107] on span "Stop Recording" at bounding box center [357, 112] width 25 height 11
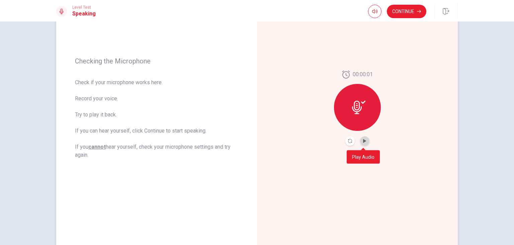
click at [362, 143] on button "Play Audio" at bounding box center [364, 140] width 9 height 9
click at [364, 142] on icon "Pause Audio" at bounding box center [364, 141] width 3 height 4
click at [365, 142] on icon "Play Audio" at bounding box center [365, 141] width 4 height 4
click at [406, 15] on button "Continue" at bounding box center [407, 11] width 40 height 13
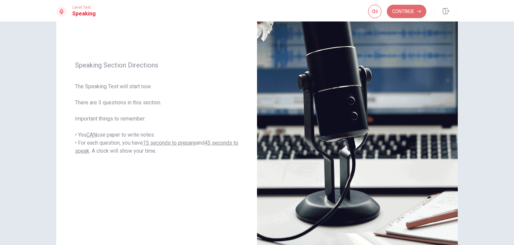
click at [410, 14] on button "Continue" at bounding box center [407, 11] width 40 height 13
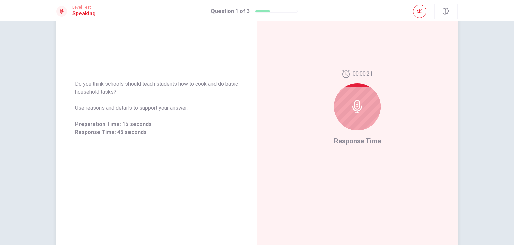
click at [363, 112] on div at bounding box center [357, 106] width 47 height 47
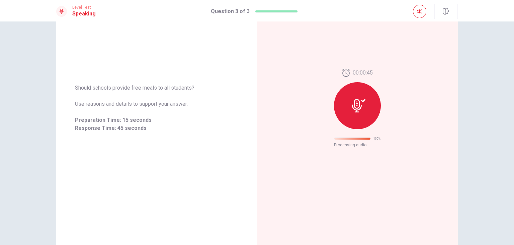
scroll to position [0, 0]
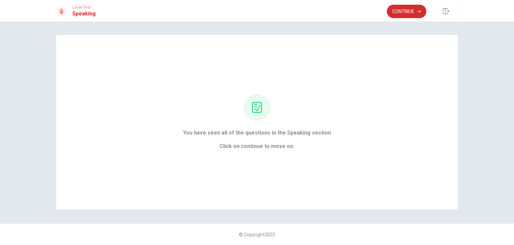
click at [413, 11] on button "Continue" at bounding box center [407, 11] width 40 height 13
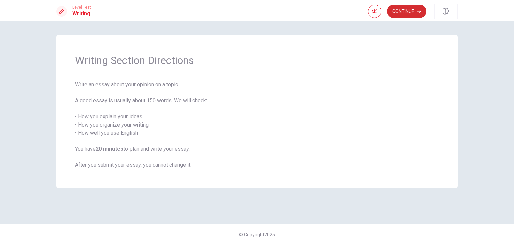
click at [418, 7] on button "Continue" at bounding box center [407, 11] width 40 height 13
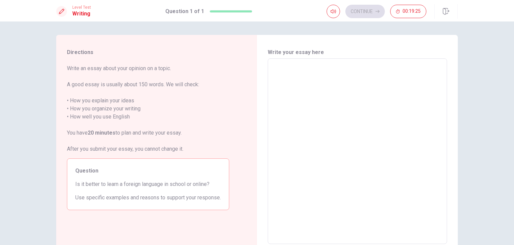
drag, startPoint x: 92, startPoint y: 194, endPoint x: 112, endPoint y: 196, distance: 20.5
click at [112, 196] on span "Use specific examples and reasons to support your response." at bounding box center [148, 197] width 146 height 8
click at [130, 192] on div "Question Is it better to learn a foreign language in school or online? Use spec…" at bounding box center [148, 184] width 162 height 52
click at [277, 86] on textarea at bounding box center [358, 151] width 170 height 174
type textarea "I"
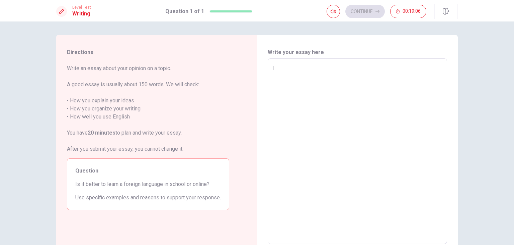
type textarea "x"
type textarea "I"
type textarea "x"
type textarea "I t"
type textarea "x"
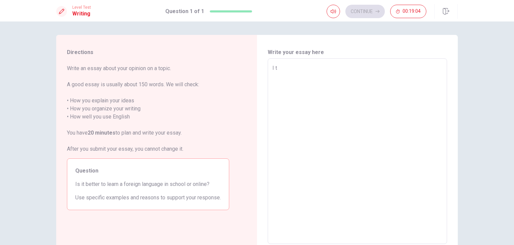
type textarea "I th"
type textarea "x"
type textarea "I thi"
type textarea "x"
type textarea "I thin"
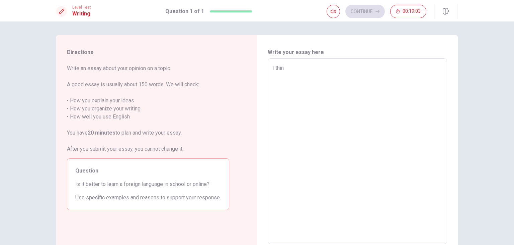
type textarea "x"
type textarea "I think"
type textarea "x"
type textarea "I think"
type textarea "x"
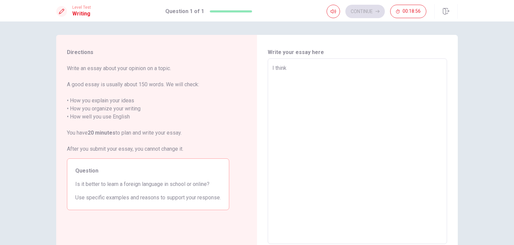
type textarea "I think"
type textarea "x"
type textarea "I thin"
type textarea "x"
type textarea "I thi"
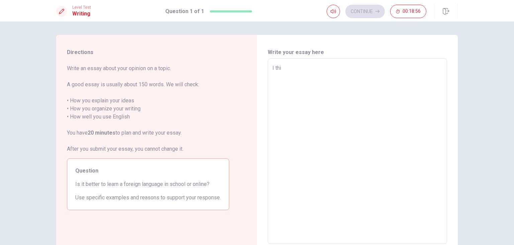
type textarea "x"
type textarea "I th"
type textarea "x"
type textarea "I t"
type textarea "x"
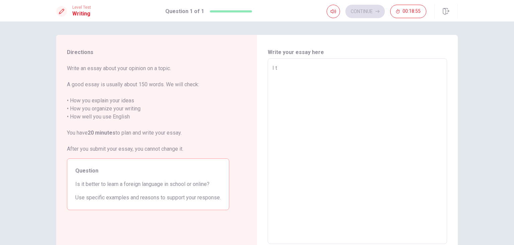
type textarea "I"
type textarea "x"
type textarea "I"
type textarea "x"
type textarea "i"
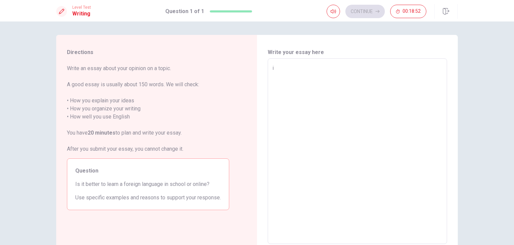
type textarea "x"
type textarea "in"
type textarea "x"
type textarea "in"
type textarea "x"
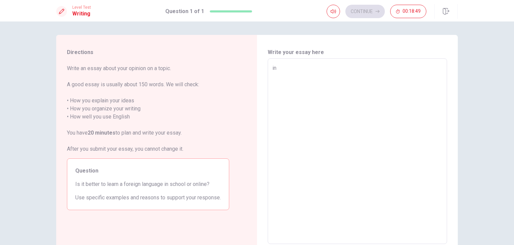
type textarea "in s"
type textarea "x"
type textarea "in sc"
type textarea "x"
type textarea "in sch"
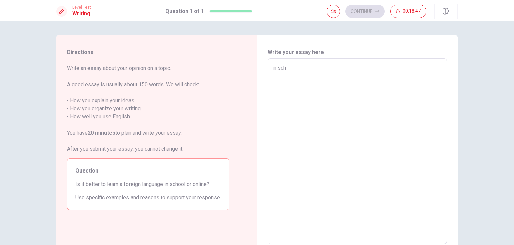
type textarea "x"
type textarea "in scho"
type textarea "x"
type textarea "in schoo"
type textarea "x"
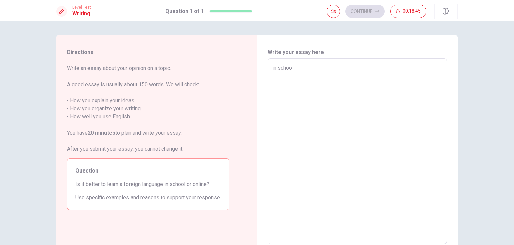
type textarea "in school"
type textarea "x"
type textarea "in school"
type textarea "x"
type textarea "in school b"
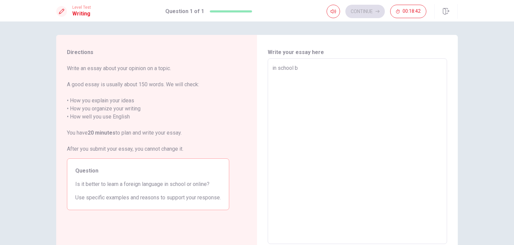
type textarea "x"
type textarea "in school be"
type textarea "x"
type textarea "in school bet"
type textarea "x"
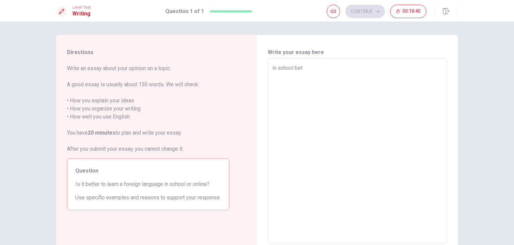
type textarea "in school bett"
type textarea "x"
type textarea "in school [PERSON_NAME]"
type textarea "x"
type textarea "in school better"
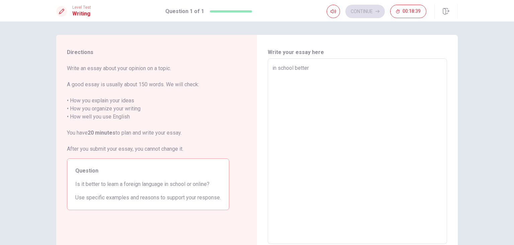
type textarea "x"
type textarea "in school better."
type textarea "x"
type textarea "in school better."
click at [277, 86] on textarea "in school better." at bounding box center [358, 151] width 170 height 174
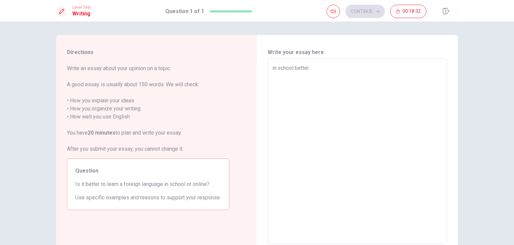
type textarea "x"
type textarea "in school better. B"
type textarea "x"
type textarea "in school better. Be"
type textarea "x"
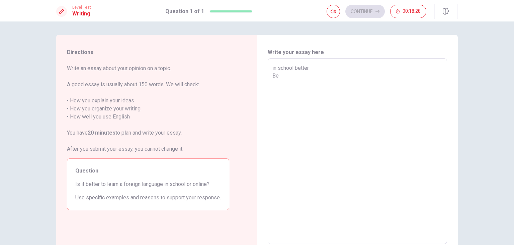
type textarea "in school better. Bec"
type textarea "x"
type textarea "in school better. Beco"
type textarea "x"
type textarea "in school better. Becou"
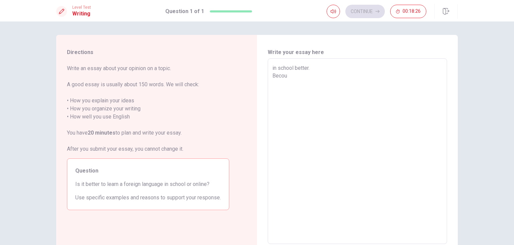
type textarea "x"
type textarea "in school better. Becous"
type textarea "x"
type textarea "in school better. Becouse"
type textarea "x"
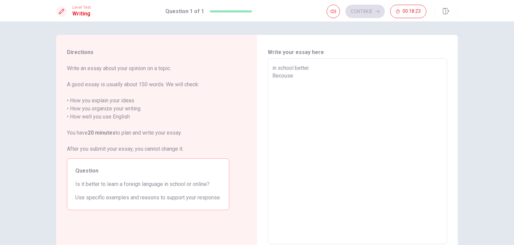
type textarea "in school better. Becouse"
type textarea "x"
type textarea "in school better. Becouse I"
type textarea "x"
type textarea "in school better. Becouse I"
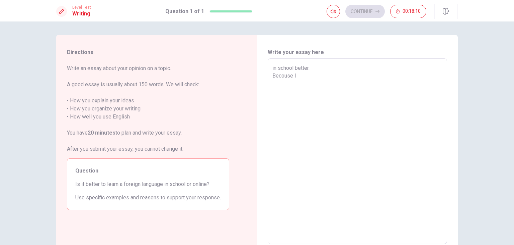
type textarea "x"
type textarea "in school better. Becouse I d"
type textarea "x"
type textarea "in school better. Becouse I do"
type textarea "x"
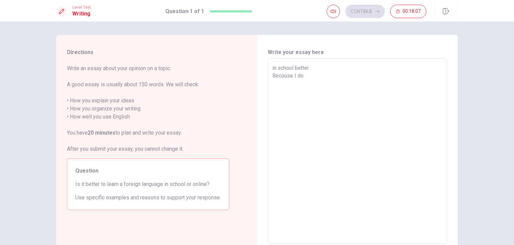
type textarea "in school better. Becouse I don"
type textarea "x"
type textarea "in school better. Becouse I dont"
click at [308, 69] on textarea "in school better. Becouse I dont" at bounding box center [358, 151] width 170 height 174
click at [304, 76] on textarea "in school better. Becouse I dont" at bounding box center [358, 151] width 170 height 174
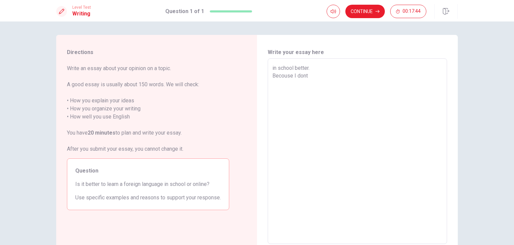
type textarea "x"
type textarea "in school better. Becouse I don,t"
type textarea "x"
type textarea "in school better. Becouse I dont"
click at [322, 77] on textarea "in school better. Becouse I dont" at bounding box center [358, 151] width 170 height 174
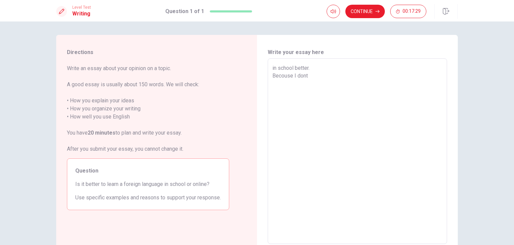
type textarea "x"
type textarea "in school better. Becouse I dont"
type textarea "x"
type textarea "in school better. Becouse I dont l"
type textarea "x"
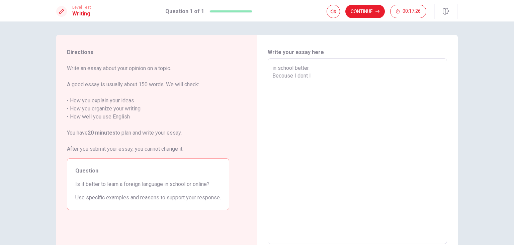
type textarea "in school better. Becouse I dont lk"
type textarea "x"
type textarea "in school better. Becouse I dont lki"
type textarea "x"
type textarea "in school better. Becouse I dont lkikj"
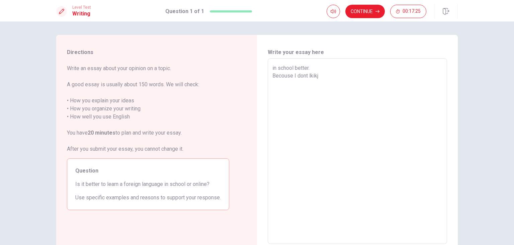
type textarea "x"
type textarea "in school better. Becouse I dont lkik"
type textarea "x"
type textarea "in school better. Becouse I dont lki"
type textarea "x"
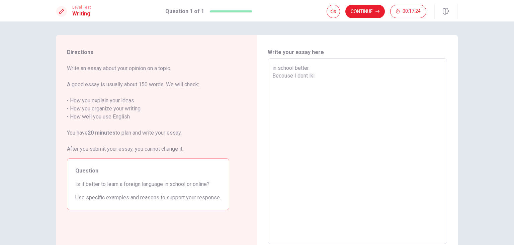
type textarea "in school better. Becouse I dont lk"
type textarea "x"
type textarea "in school better. Becouse I dont l"
type textarea "x"
type textarea "in school better. Becouse I dont li"
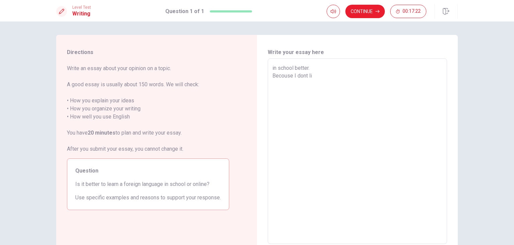
type textarea "x"
type textarea "in school better. Becouse I dont lik"
type textarea "x"
type textarea "in school better. Becouse I dont like"
type textarea "x"
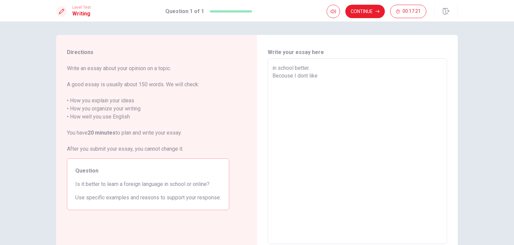
type textarea "in school better. Becouse I dont like"
type textarea "x"
type textarea "in school better. Becouse I dont like s"
type textarea "x"
type textarea "in school better. Becouse I dont like st"
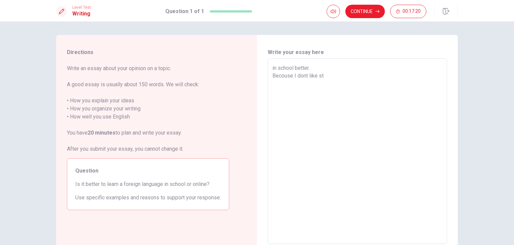
type textarea "x"
type textarea "in school better. Becouse I dont like stu"
type textarea "x"
type textarea "in school better. Becouse I dont like stud"
type textarea "x"
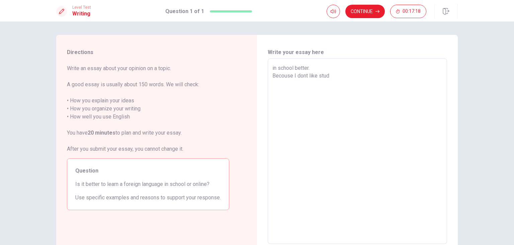
type textarea "in school better. Becouse I dont like study"
type textarea "x"
type textarea "in school better. Becouse I dont like study"
type textarea "x"
type textarea "in school better. Becouse I dont like study ."
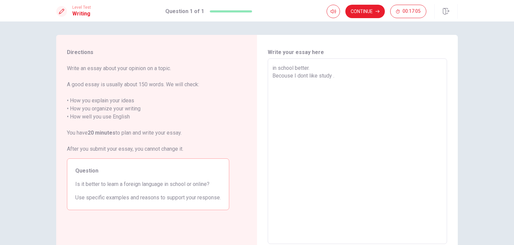
click at [393, 74] on textarea "in school better. Becouse I dont like study ." at bounding box center [358, 151] width 170 height 174
type textarea "x"
type textarea "in school better. Becouse I dont like study"
type textarea "x"
type textarea "in school better. Becouse I dont like study"
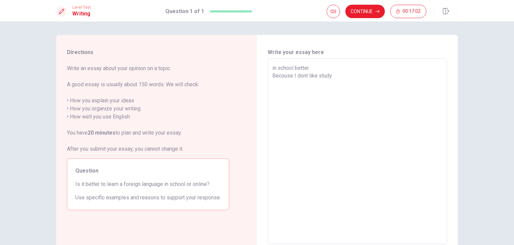
type textarea "x"
type textarea "in school better. Becouse I dont like study。"
type textarea "x"
type textarea "in school better. Becouse I dont like study"
type textarea "x"
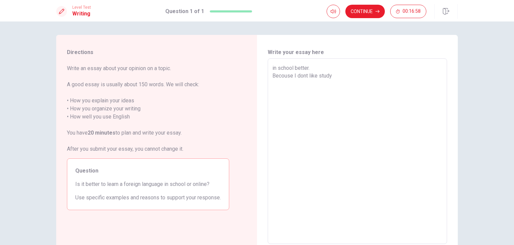
type textarea "in school better. Becouse I dont like study。"
type textarea "x"
type textarea "in school better. Becouse I dont like study"
type textarea "x"
type textarea "in school better. Becouse I dont like study。"
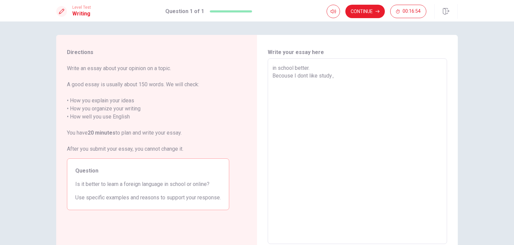
type textarea "x"
type textarea "in school better. Becouse I dont like study。。"
type textarea "x"
type textarea "in school better. Becouse I dont like study。"
click at [420, 102] on textarea "in school better. Becouse I dont like study。" at bounding box center [358, 151] width 170 height 174
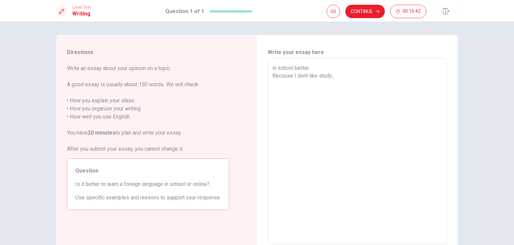
click at [400, 68] on textarea "in school better. Becouse I dont like study。" at bounding box center [358, 151] width 170 height 174
click at [351, 81] on textarea "in school better. Becouse I dont like study。" at bounding box center [358, 151] width 170 height 174
type textarea "x"
type textarea "in school better. Becouse I dont like study"
type textarea "x"
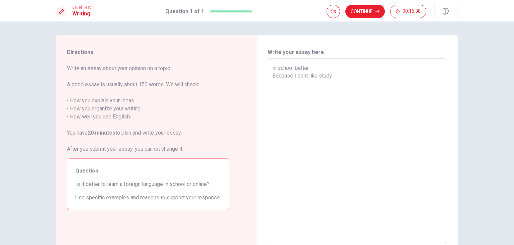
type textarea "in school better. Becouse I dont like study."
type textarea "x"
type textarea "in school better. Becouse I dont like study."
type textarea "x"
type textarea "in school better. Becouse I dont like study. S"
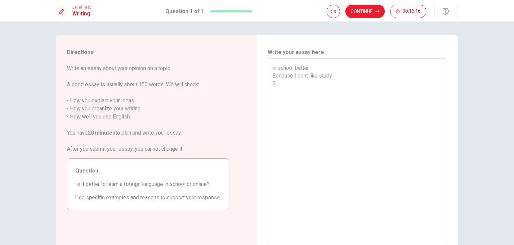
type textarea "x"
type textarea "in school better. Becouse I dont like study. So"
type textarea "x"
type textarea "in school better. Becouse I dont like study. So"
type textarea "x"
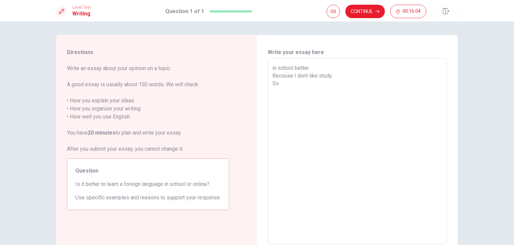
type textarea "in school better. Becouse I dont like study. So i"
type textarea "x"
type textarea "in school better. Becouse I dont like study. So"
type textarea "x"
type textarea "in school better. Becouse I dont like study. So I"
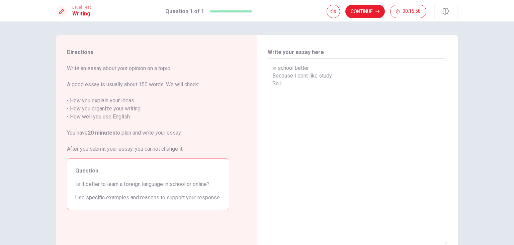
type textarea "x"
type textarea "in school better. Becouse I dont like study. So Ic"
type textarea "x"
type textarea "in school better. Becouse I dont like study. So Ica"
type textarea "x"
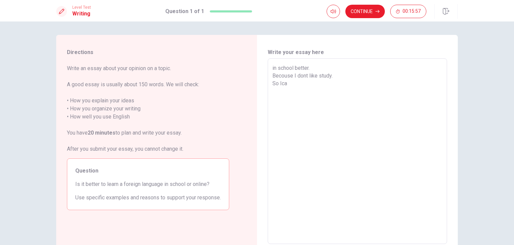
type textarea "in school better. Becouse I dont like study. So Ican"
type textarea "x"
type textarea "in school better. Becouse I dont like study. So Ica"
type textarea "x"
type textarea "in school better. Becouse I dont like study. So Ic"
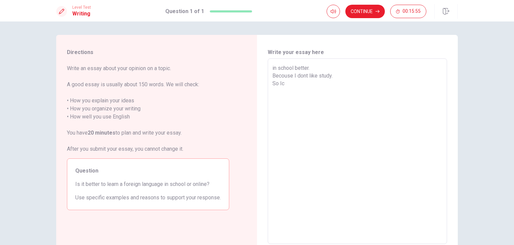
type textarea "x"
type textarea "in school better. Becouse I dont like study. So I"
type textarea "x"
type textarea "in school better. Becouse I dont like study. So I"
type textarea "x"
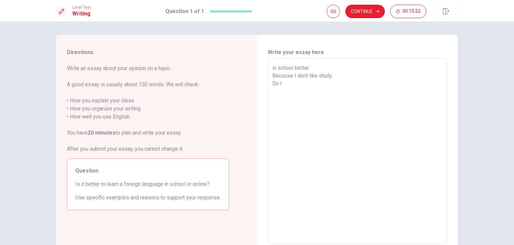
type textarea "in school better. Becouse I dont like study. So I c"
type textarea "x"
type textarea "in school better. Becouse I dont like study. So I ca"
type textarea "x"
type textarea "in school better. Becouse I dont like study. So I can"
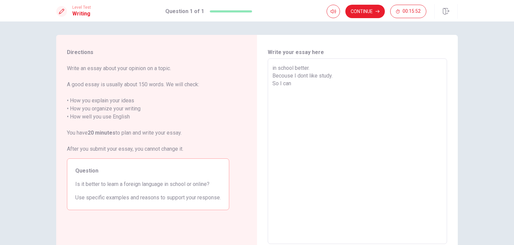
type textarea "x"
type textarea "in school better. Becouse I dont like study. So I cant"
type textarea "x"
click at [273, 67] on textarea "in school better. Becouse I dont like study. So I cant study I need [PERSON_NAM…" at bounding box center [358, 151] width 170 height 174
click at [363, 101] on textarea "In school better. Becouse I dont like study. So I cant study I need [PERSON_NAM…" at bounding box center [358, 151] width 170 height 174
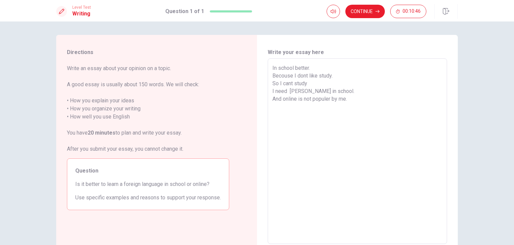
click at [339, 96] on textarea "In school better. Becouse I dont like study. So I cant study I need [PERSON_NAM…" at bounding box center [358, 151] width 170 height 174
click at [360, 11] on button "Continue" at bounding box center [366, 11] width 40 height 13
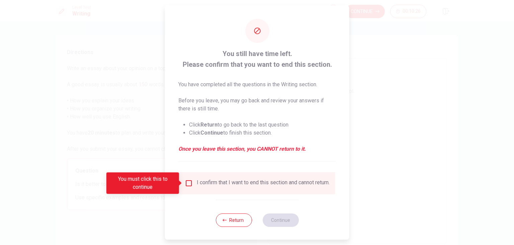
click at [190, 181] on input "You must click this to continue" at bounding box center [189, 183] width 8 height 8
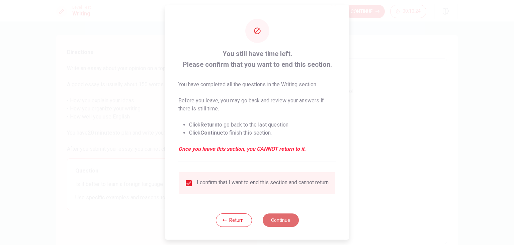
click at [268, 225] on button "Continue" at bounding box center [281, 219] width 36 height 13
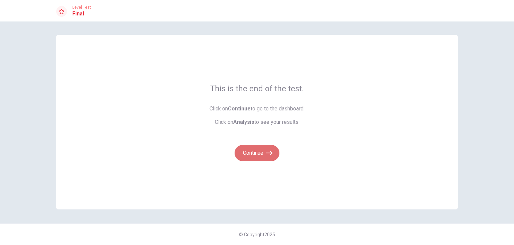
click at [256, 154] on button "Continue" at bounding box center [257, 153] width 45 height 16
